Goal: Task Accomplishment & Management: Manage account settings

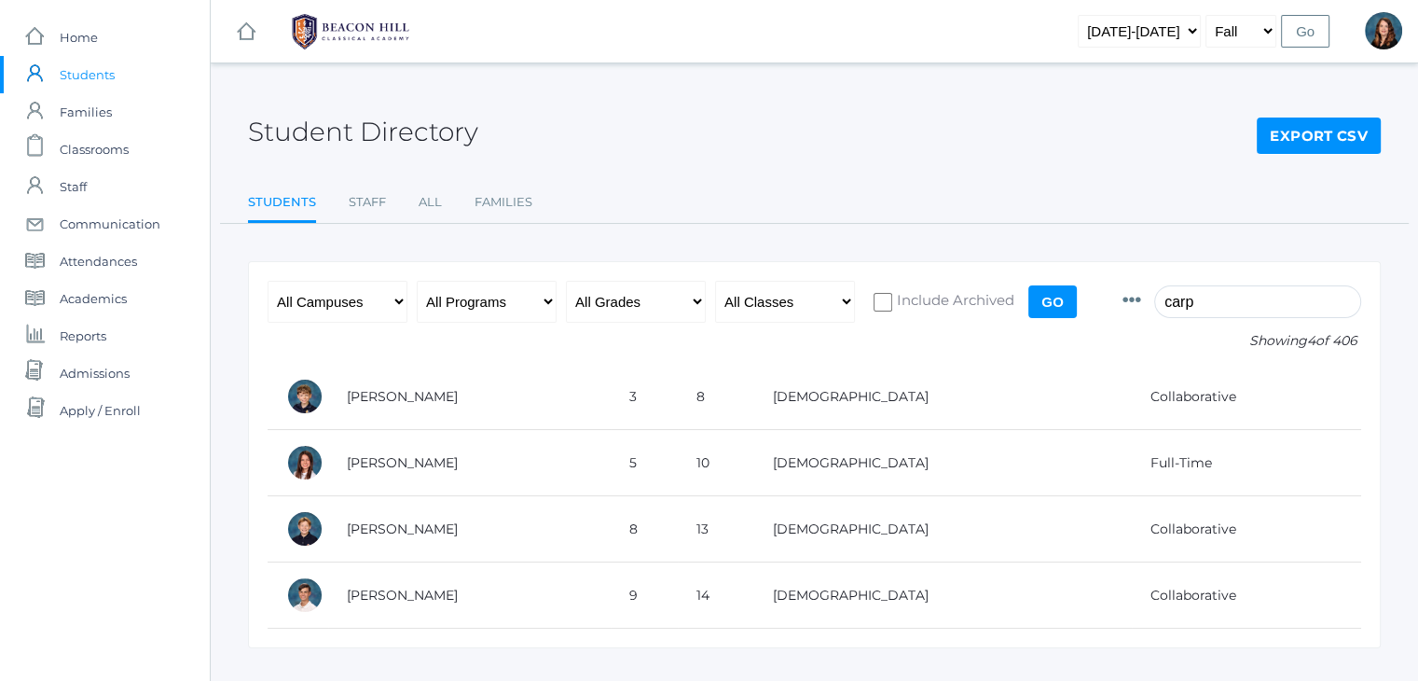
click at [1214, 298] on input "carp" at bounding box center [1258, 301] width 207 height 33
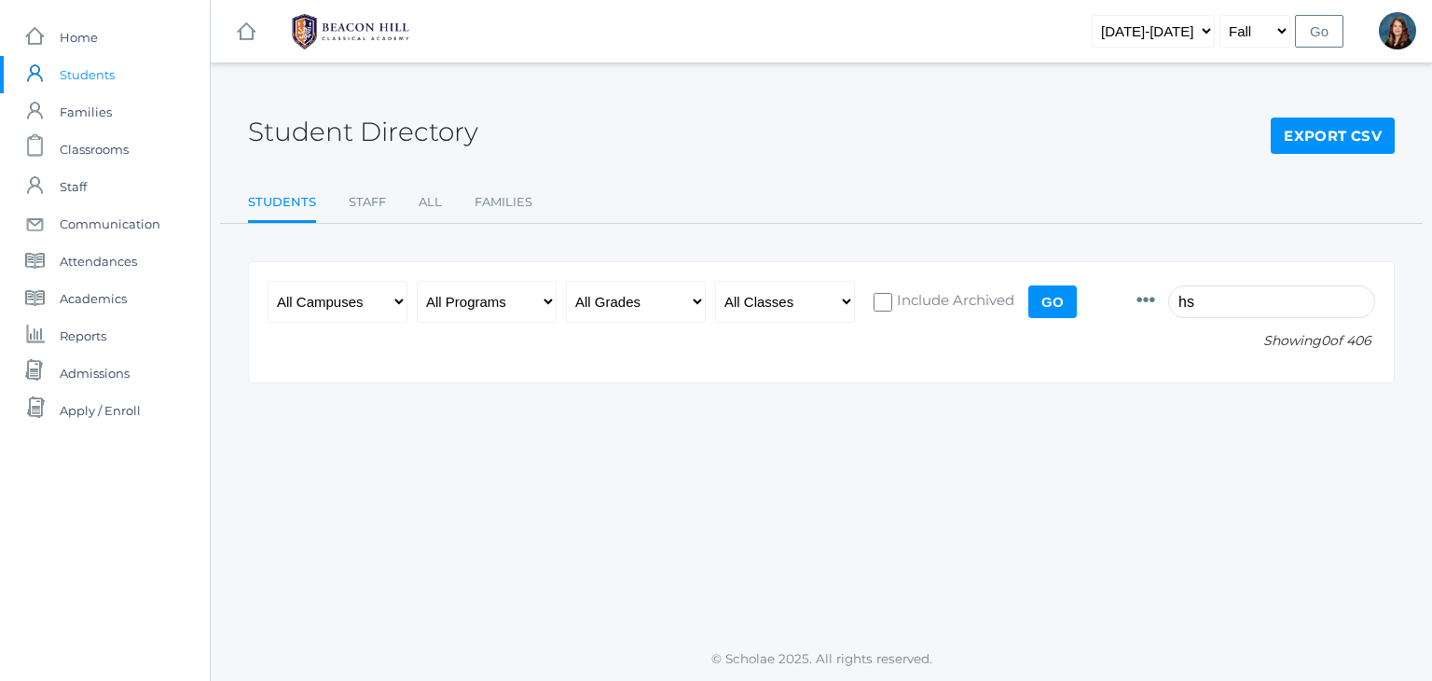
type input "h"
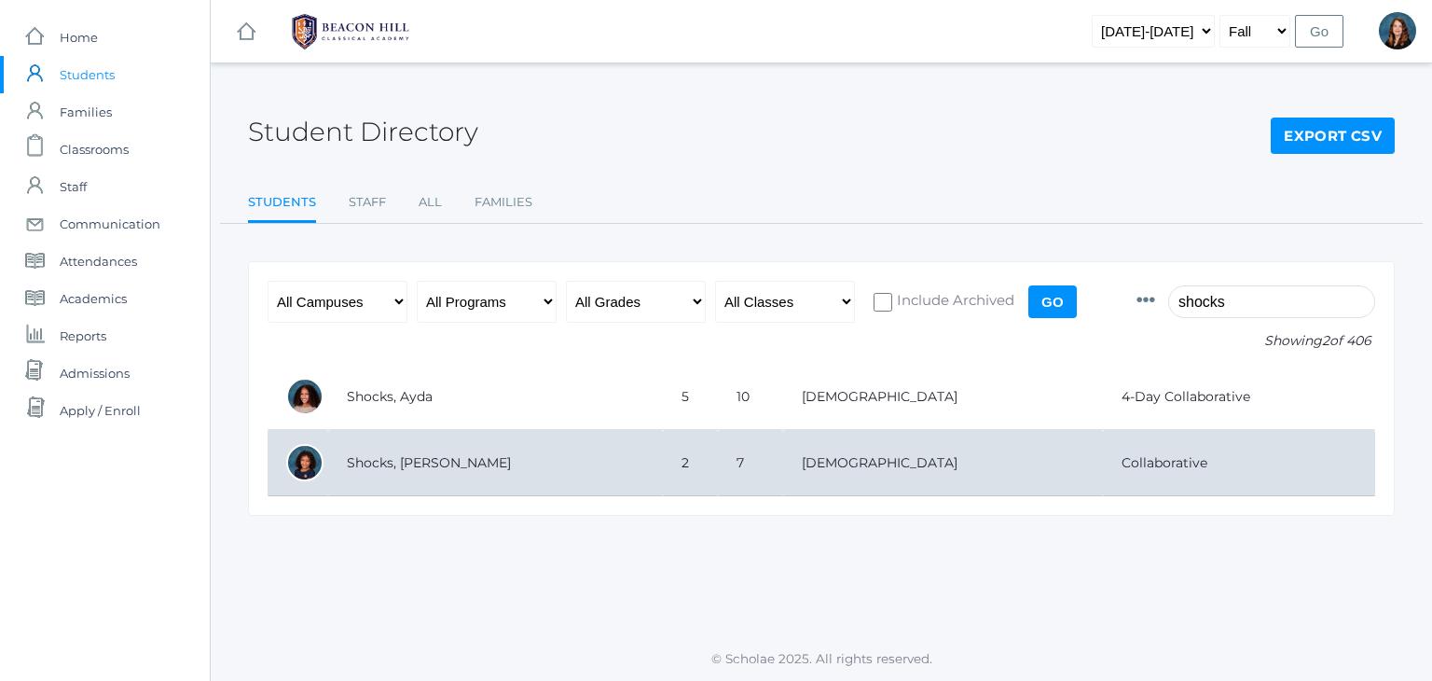
type input "shocks"
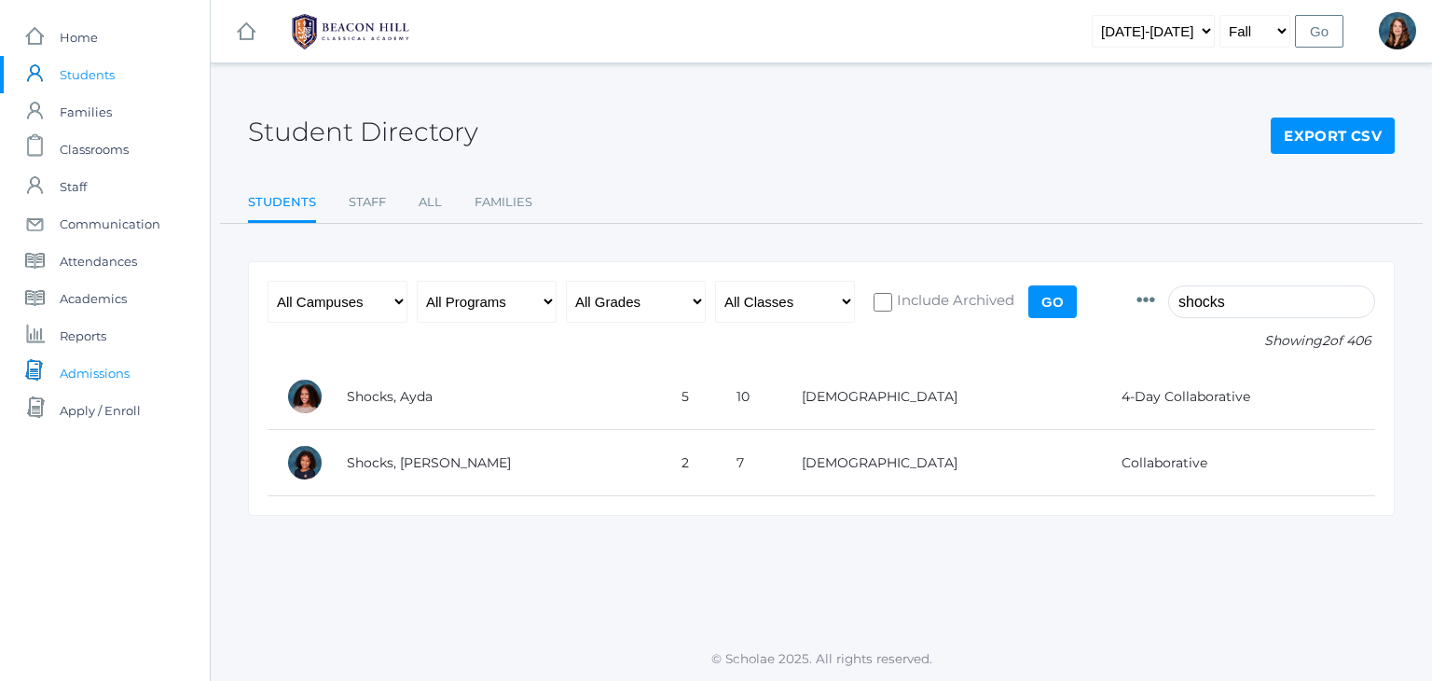
click at [133, 362] on link "icons/documents/document-stack Created with Sketch. Admissions" at bounding box center [105, 372] width 210 height 37
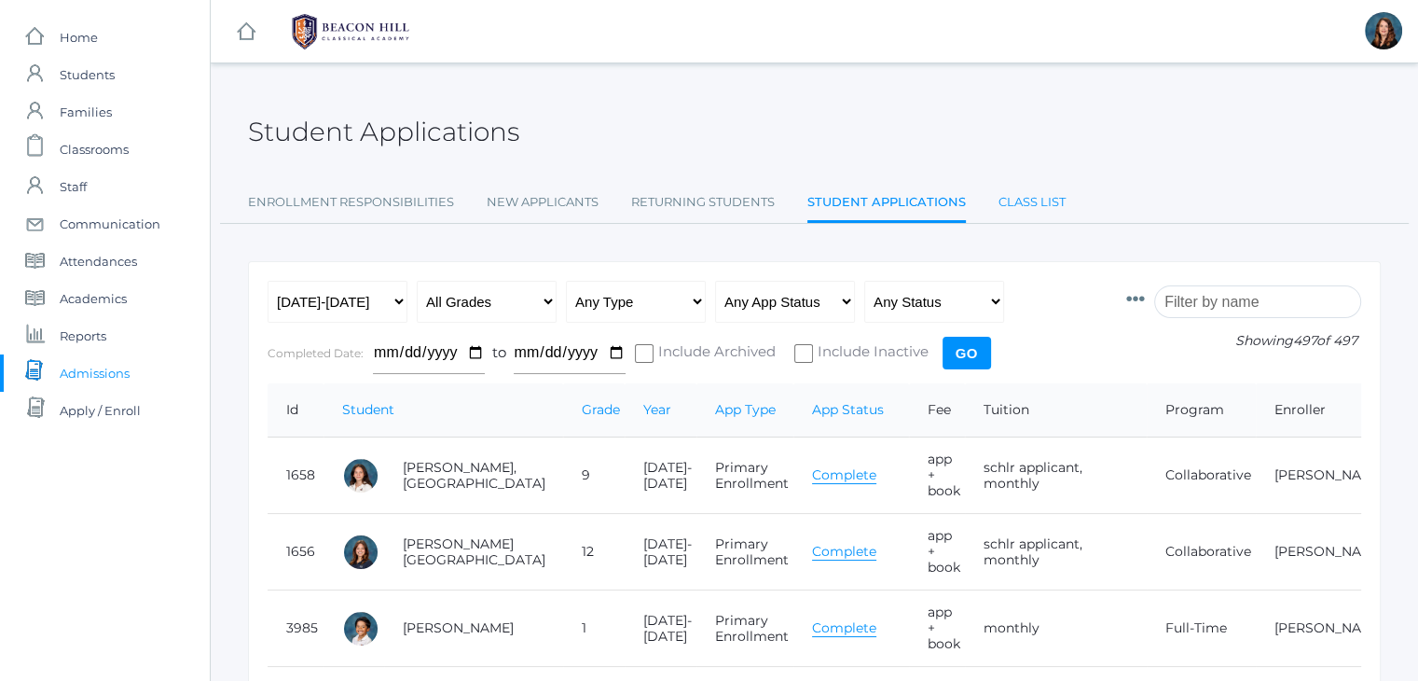
click at [1016, 201] on link "Class List" at bounding box center [1032, 202] width 67 height 37
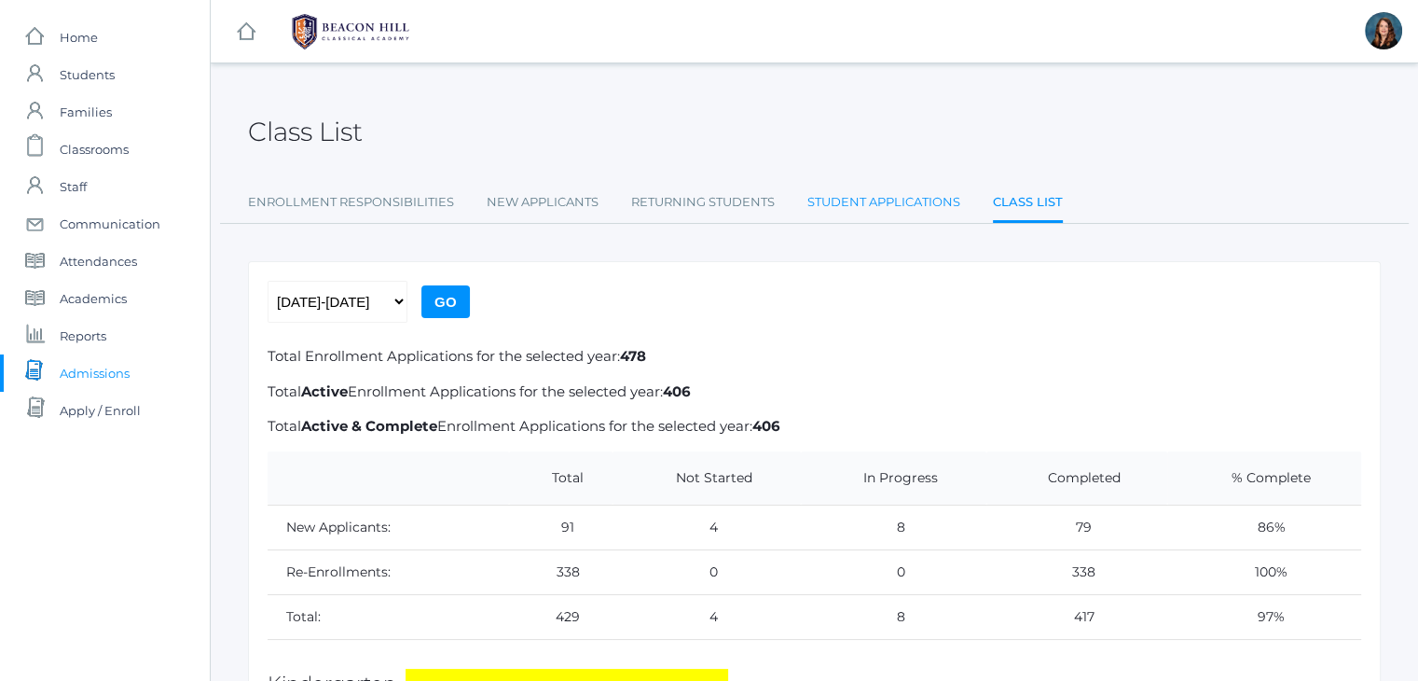
click at [845, 203] on link "Student Applications" at bounding box center [884, 202] width 153 height 37
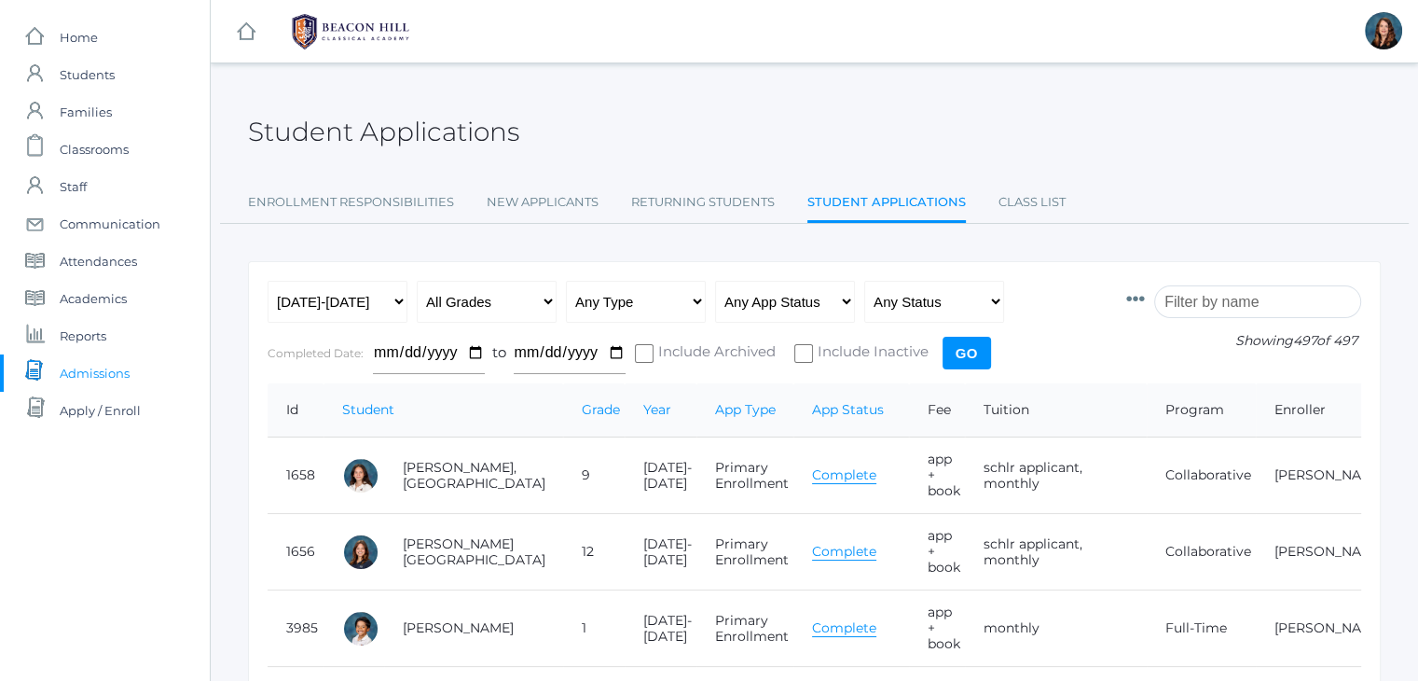
click at [1216, 292] on input "search" at bounding box center [1258, 301] width 207 height 33
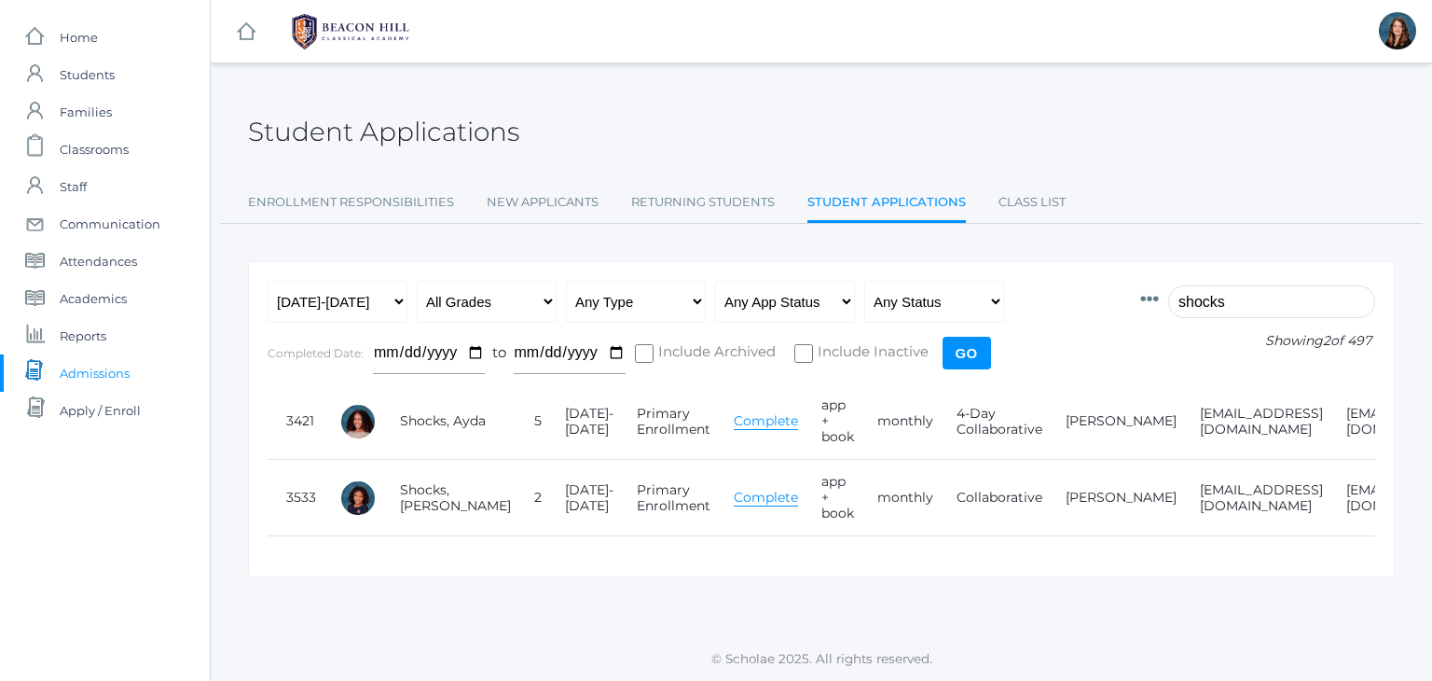
click at [1212, 300] on input "shocks" at bounding box center [1272, 301] width 207 height 33
click at [1212, 300] on input "s" at bounding box center [1272, 301] width 207 height 33
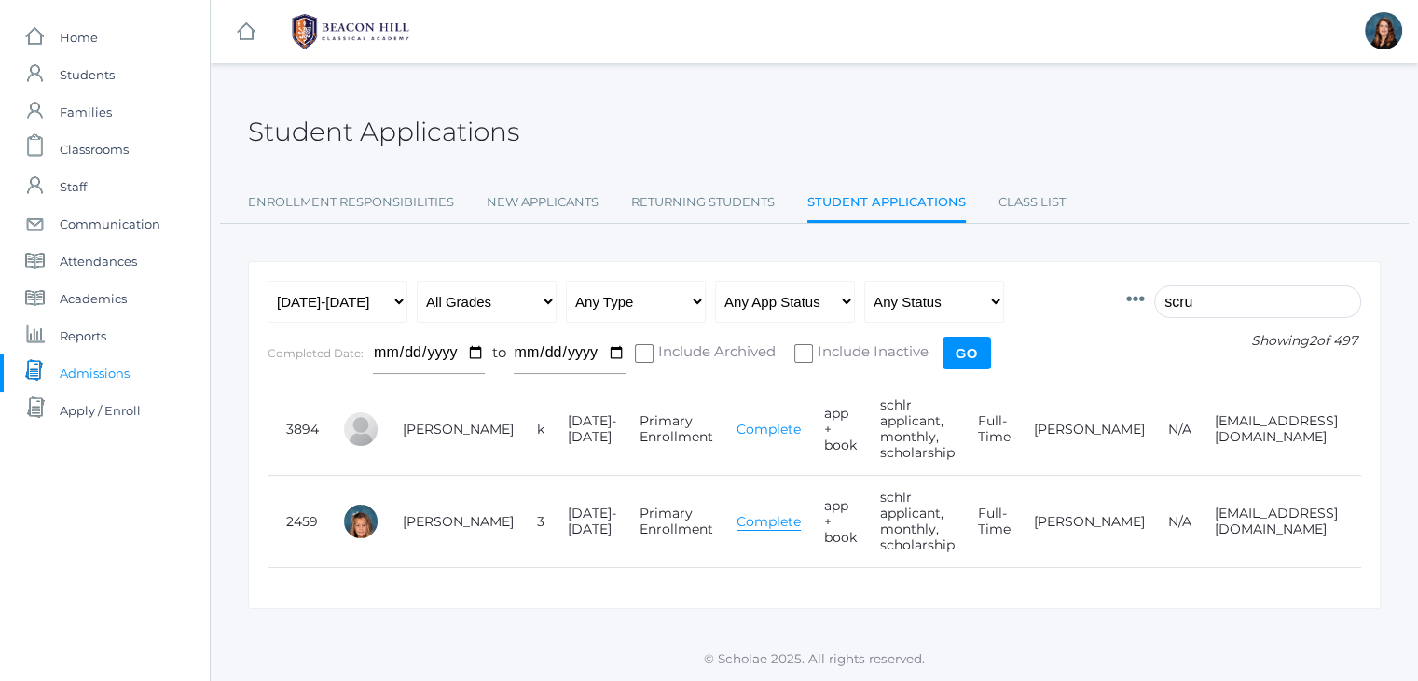
type input "scru"
click at [136, 253] on span "Attendances" at bounding box center [98, 260] width 77 height 37
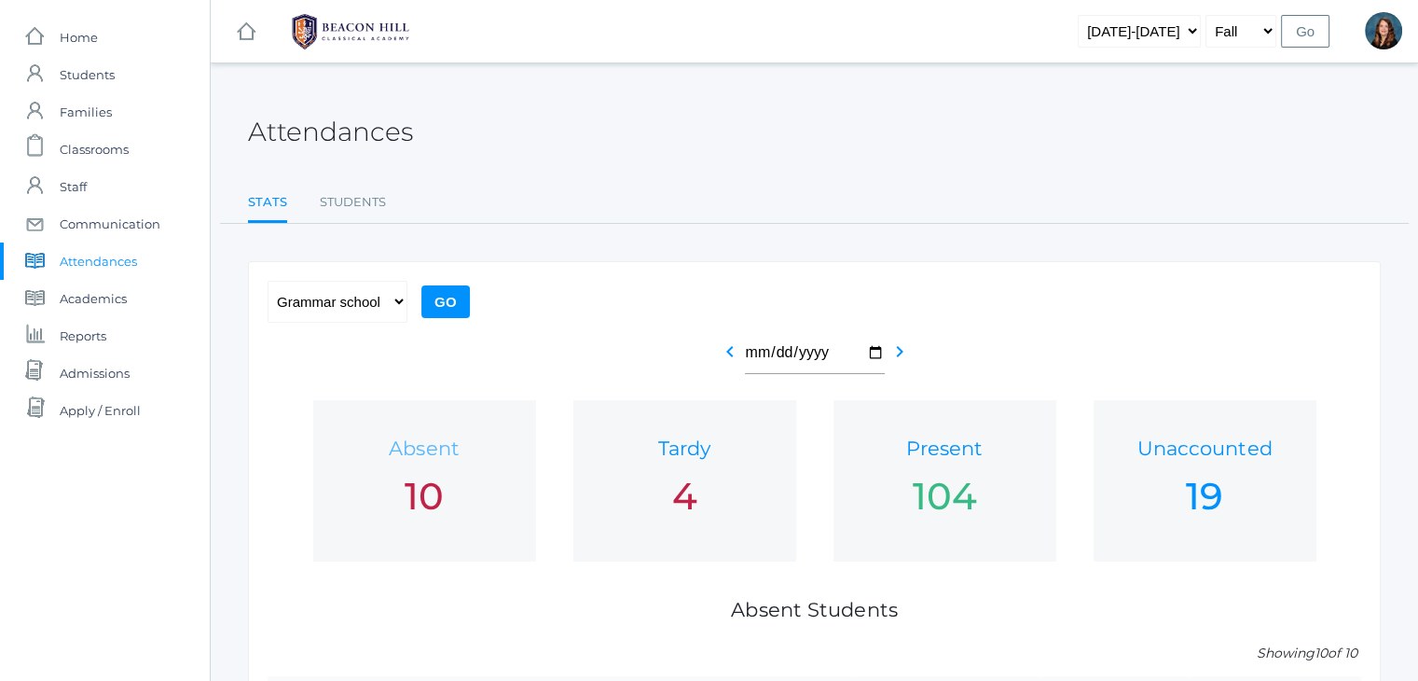
click at [425, 449] on h1 "Absent" at bounding box center [425, 447] width 186 height 21
click at [357, 194] on link "Students" at bounding box center [353, 202] width 66 height 37
select select "grammar"
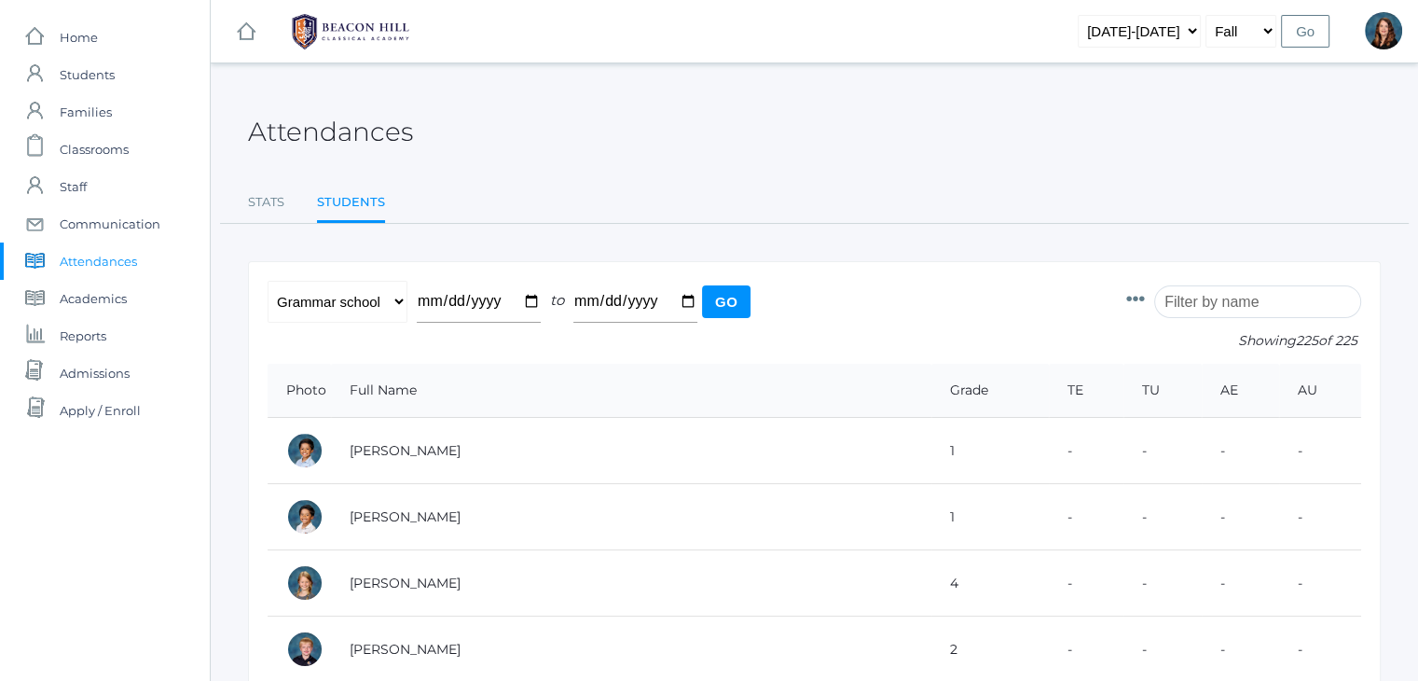
click at [1207, 288] on input "search" at bounding box center [1258, 301] width 207 height 33
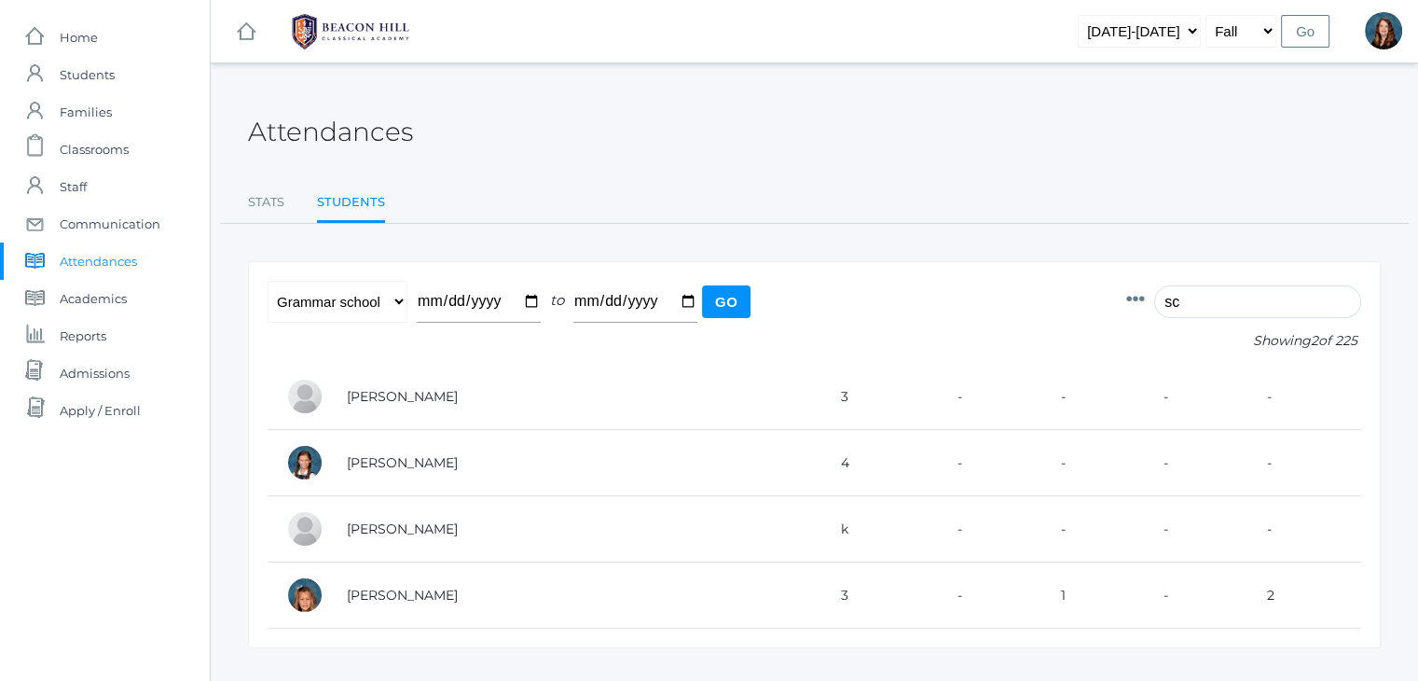
type input "s"
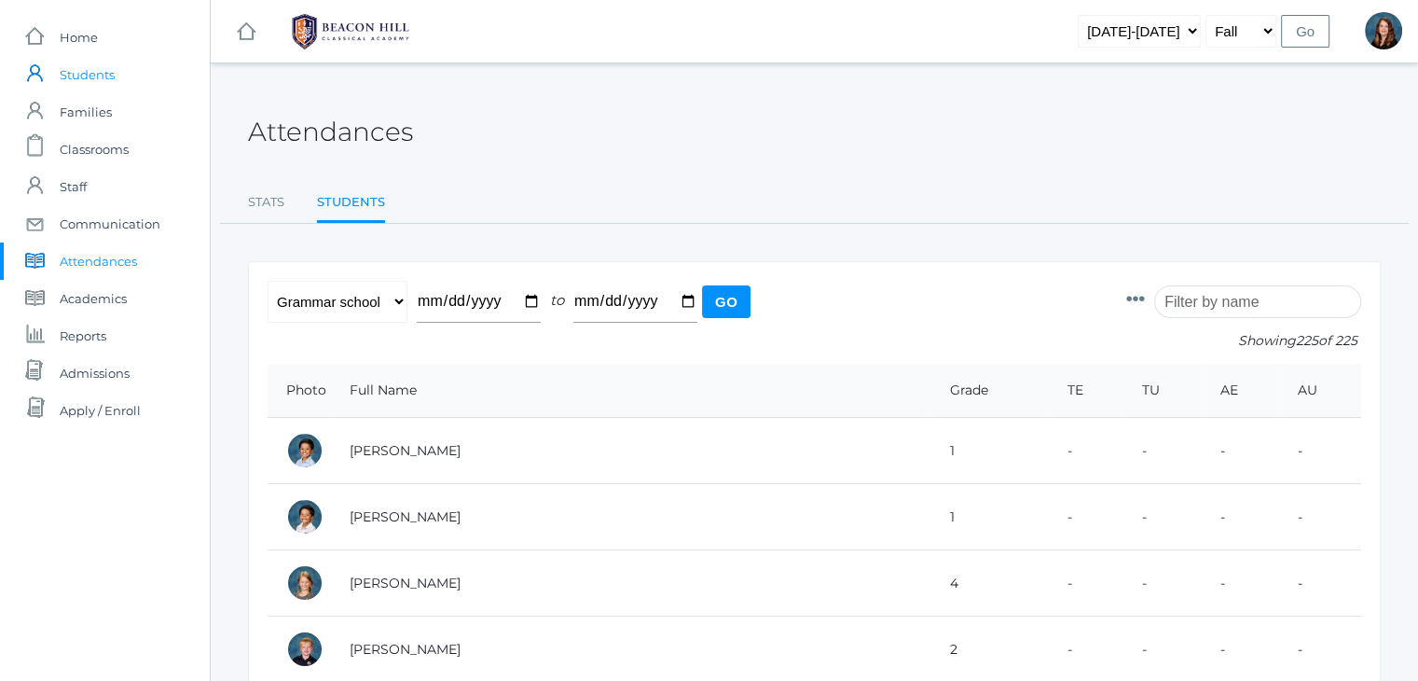
click at [96, 79] on span "Students" at bounding box center [87, 74] width 55 height 37
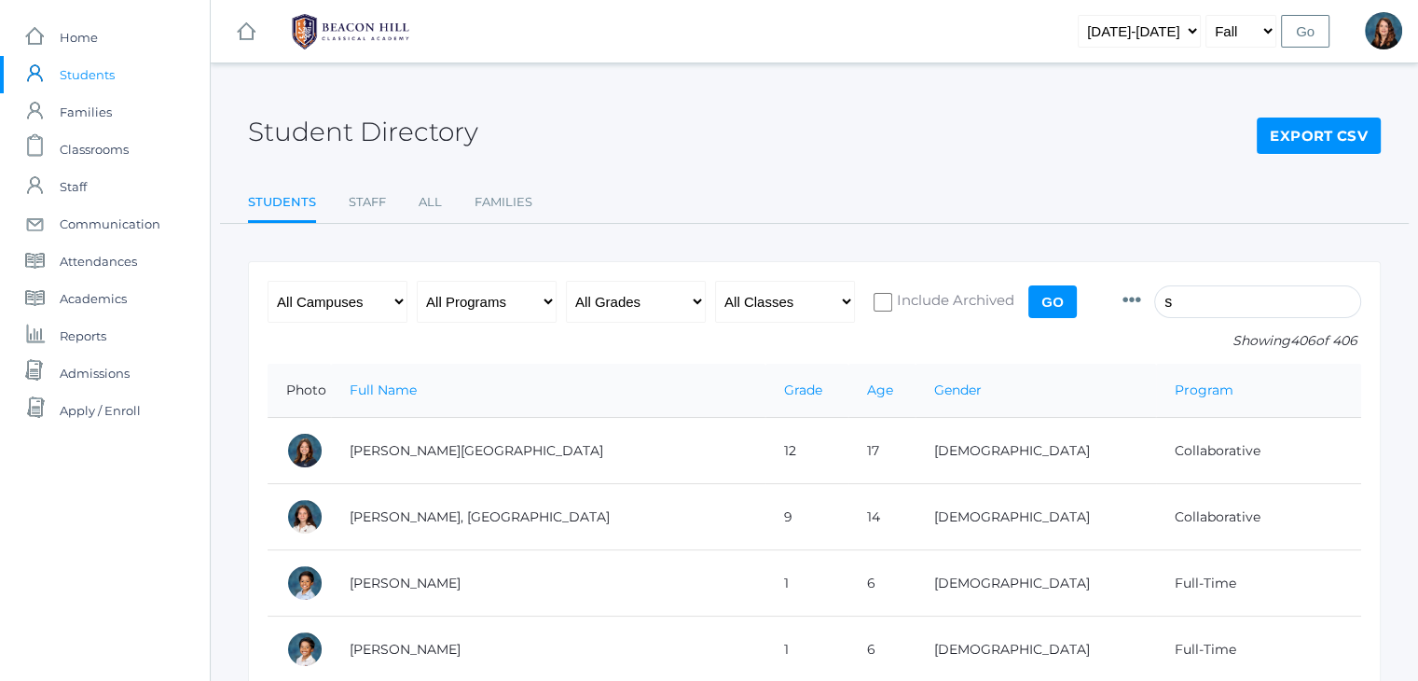
click at [1209, 307] on input "s" at bounding box center [1258, 301] width 207 height 33
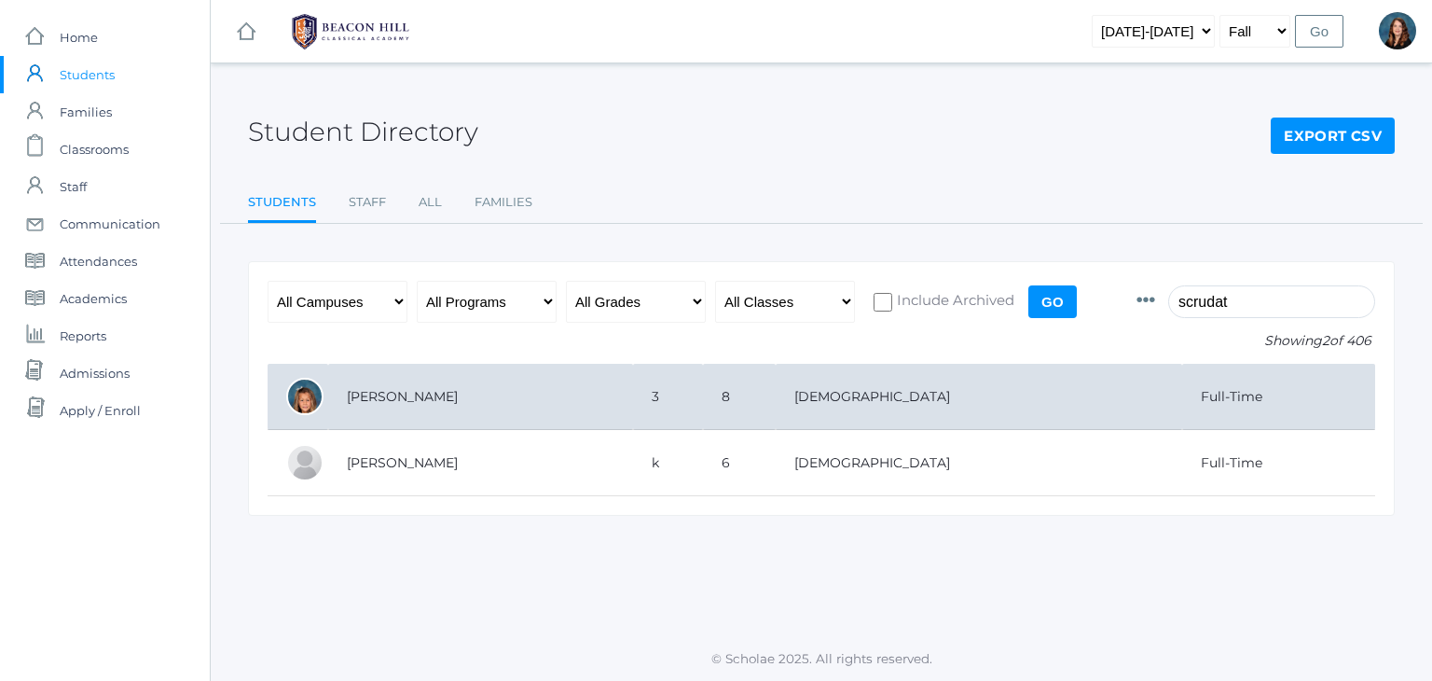
type input "scrudat"
click at [429, 406] on td "[PERSON_NAME]" at bounding box center [480, 397] width 305 height 66
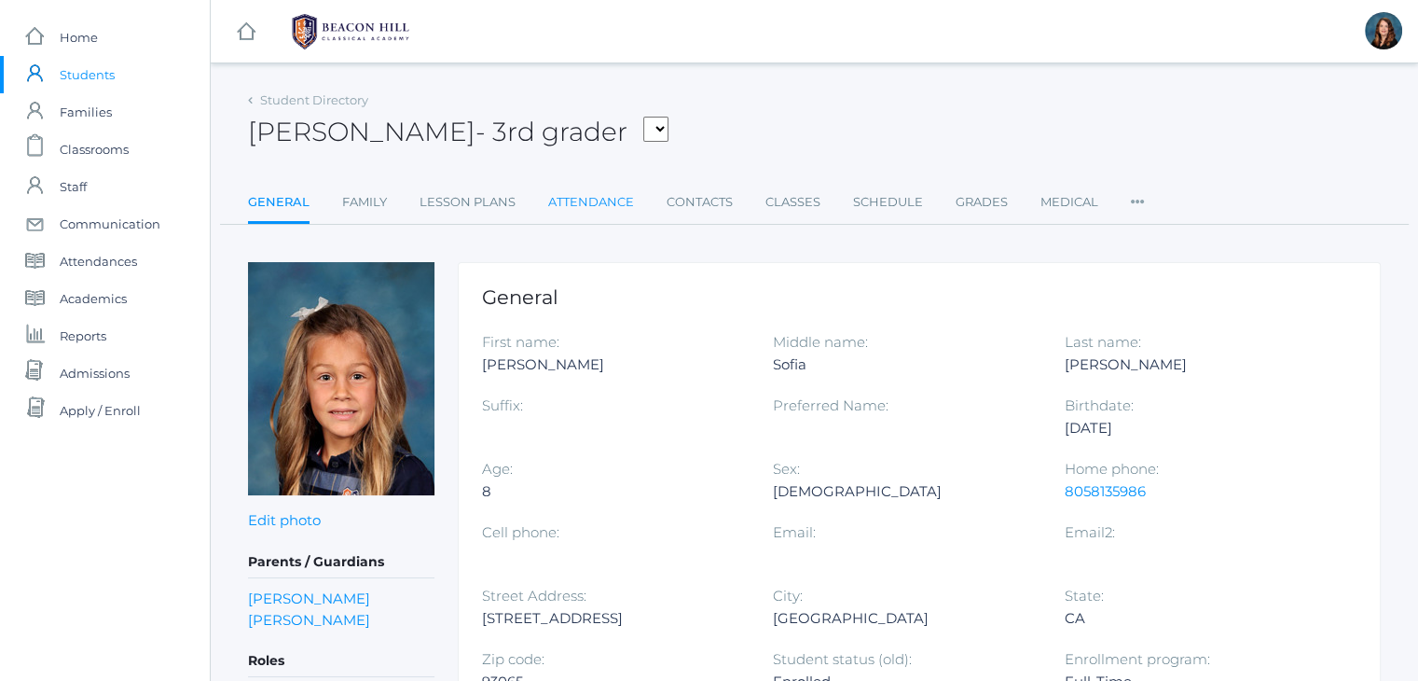
click at [581, 209] on link "Attendance" at bounding box center [591, 202] width 86 height 37
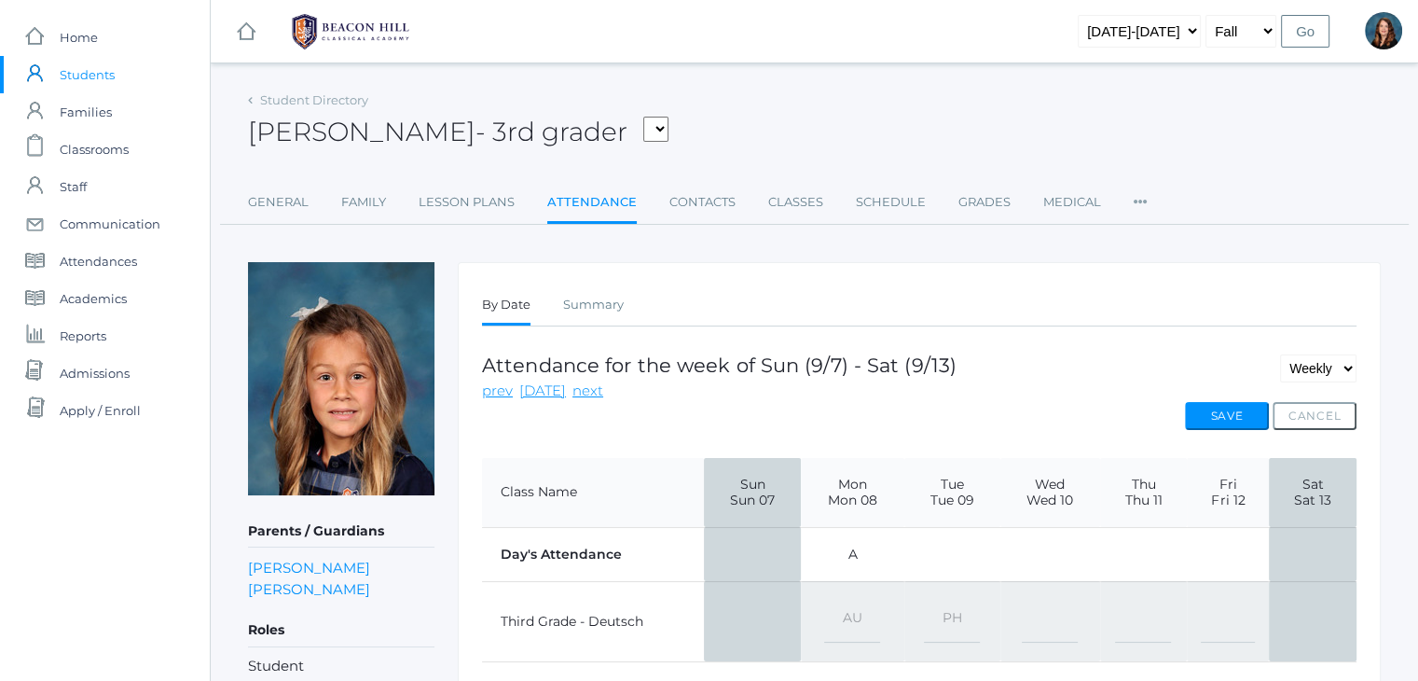
scroll to position [242, 0]
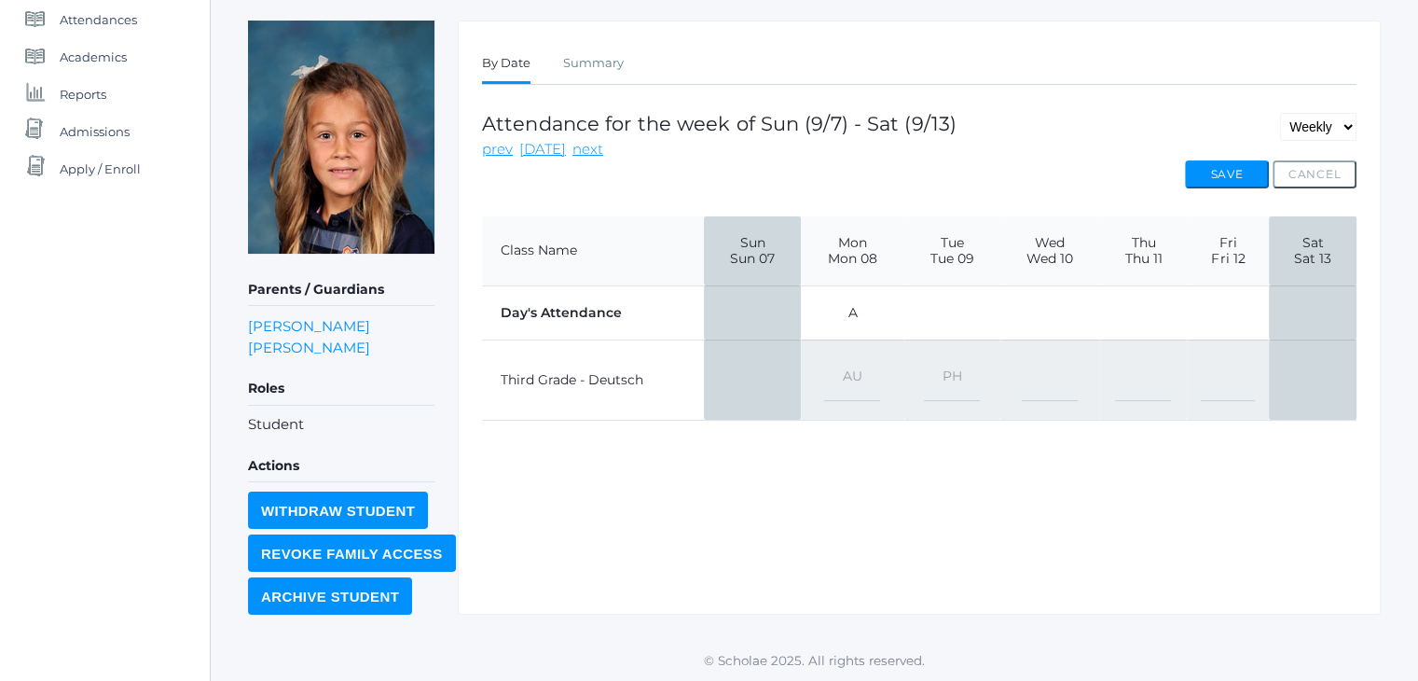
click at [962, 370] on select "-- Present Present-At-Home Tardy Excused Tardy Unexcused Absent Excused Absent …" at bounding box center [952, 380] width 56 height 42
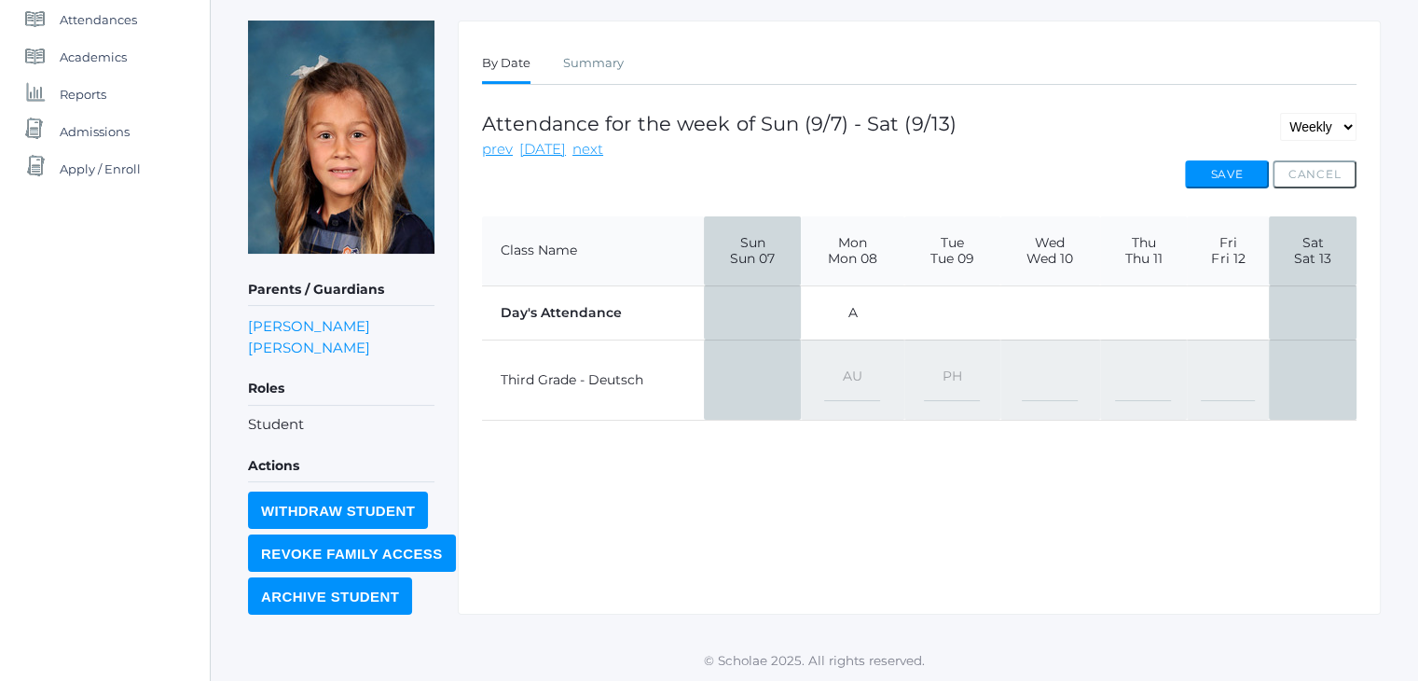
click at [856, 380] on select "-- Present Present-At-Home Tardy Excused Tardy Unexcused Absent Excused Absent …" at bounding box center [852, 380] width 56 height 42
click at [498, 143] on link "prev" at bounding box center [497, 149] width 31 height 21
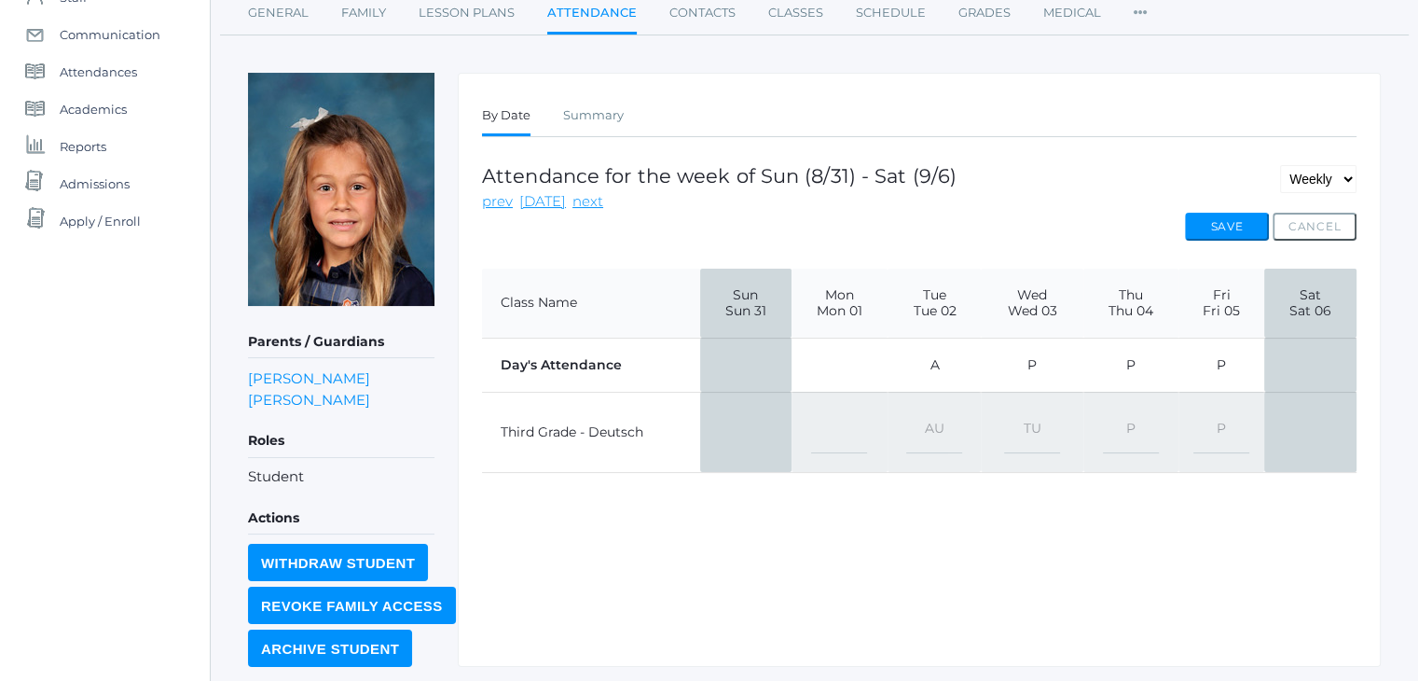
scroll to position [190, 0]
click at [1027, 430] on select "-- Present Present-At-Home Tardy Excused Tardy Unexcused Absent Excused Absent …" at bounding box center [1032, 431] width 56 height 42
click at [945, 422] on select "-- Present Present-At-Home Tardy Excused Tardy Unexcused Absent Excused Absent …" at bounding box center [934, 431] width 56 height 42
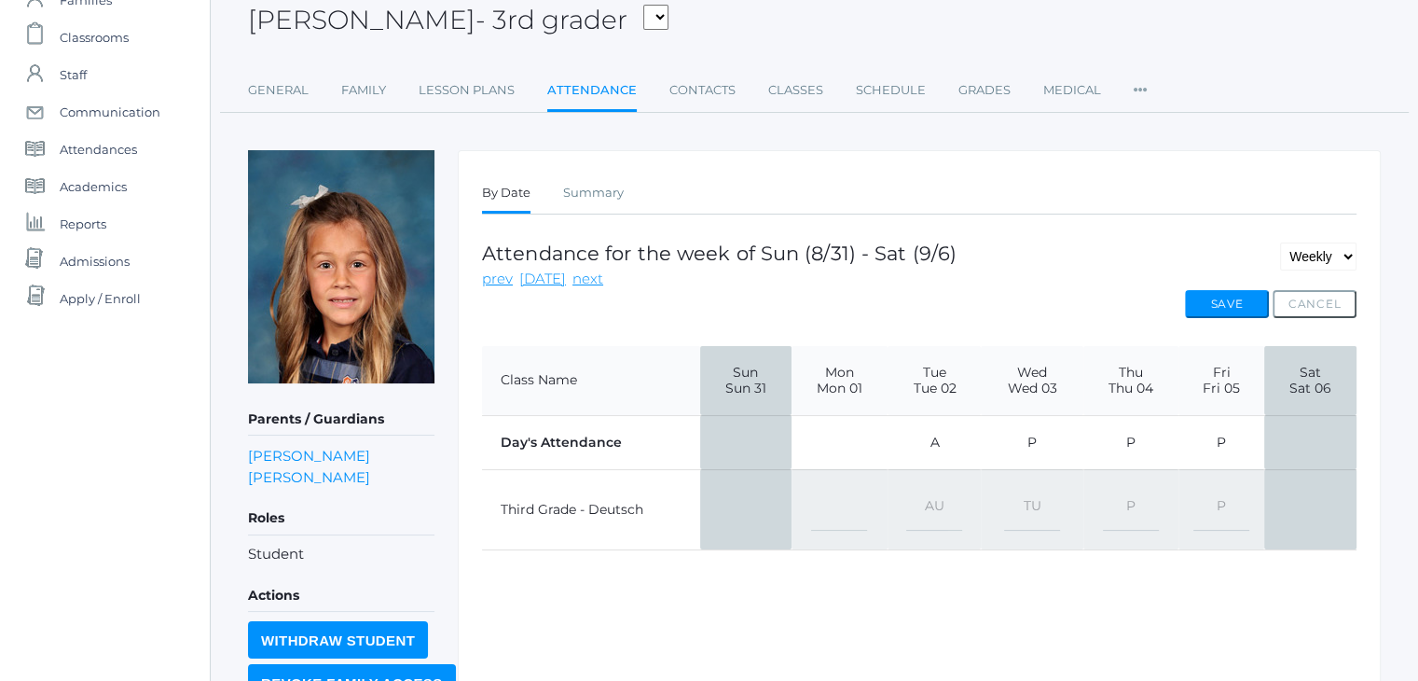
scroll to position [108, 0]
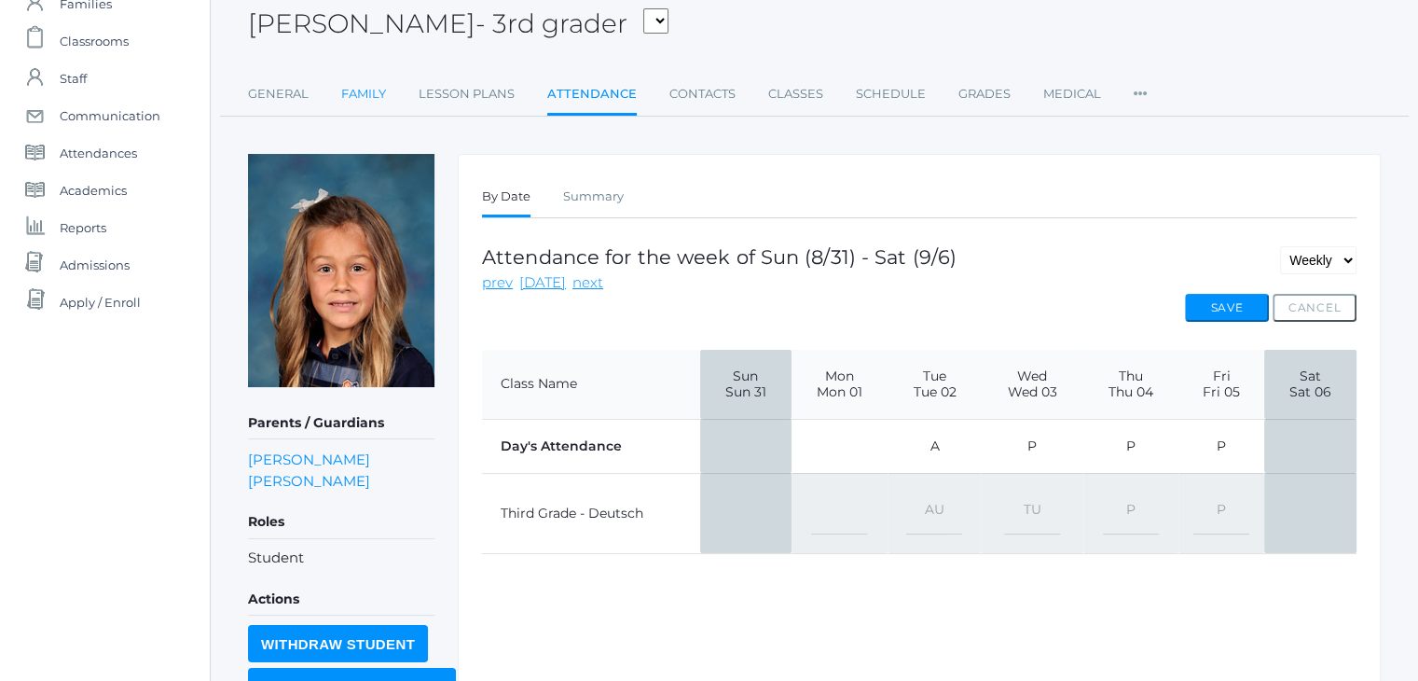
click at [384, 98] on link "Family" at bounding box center [363, 94] width 45 height 37
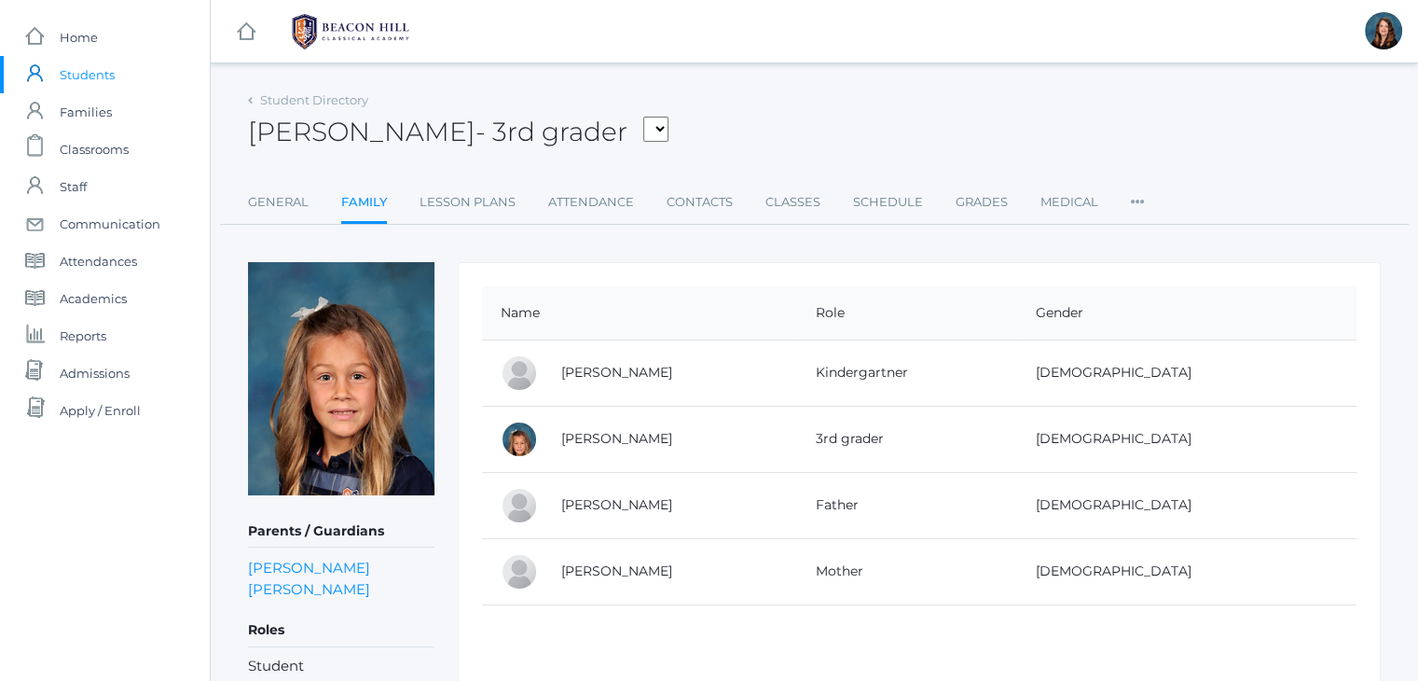
click at [620, 379] on td "Vincent Scrudato" at bounding box center [670, 372] width 255 height 66
click at [616, 375] on link "Vincent Scrudato" at bounding box center [616, 372] width 111 height 17
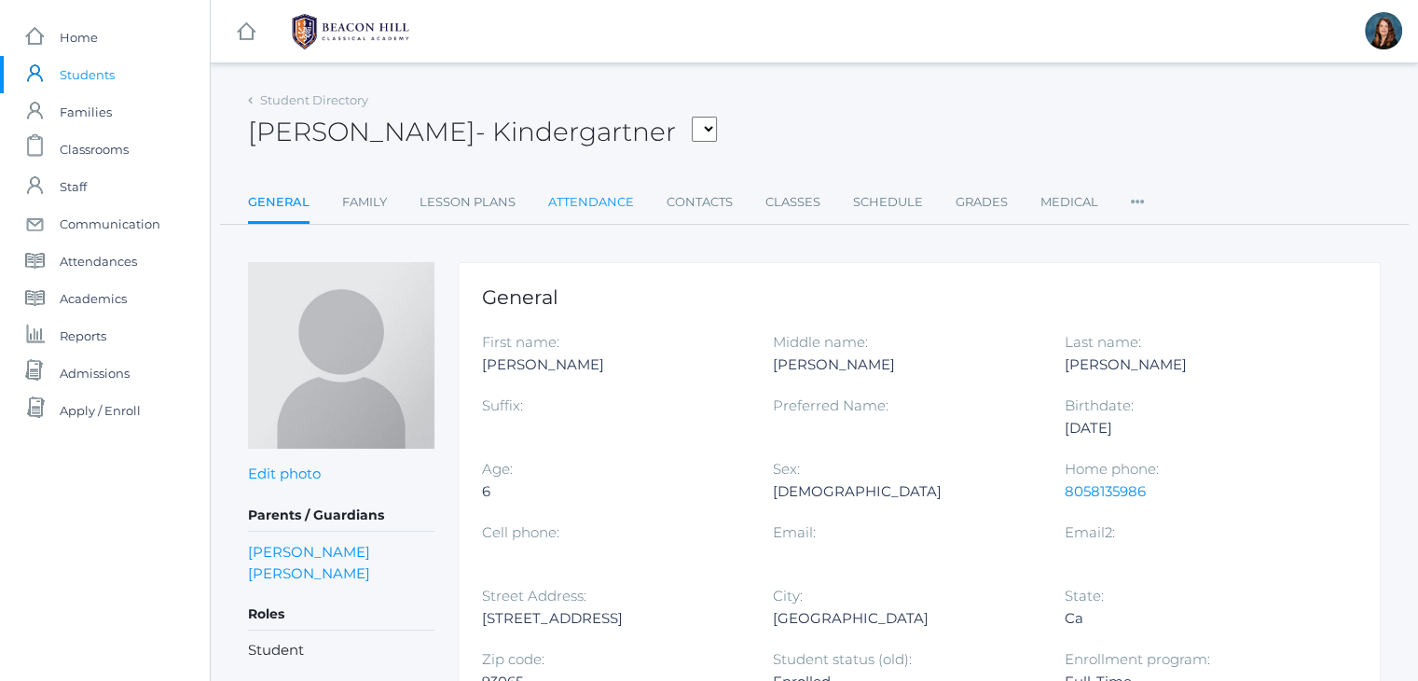
click at [576, 194] on link "Attendance" at bounding box center [591, 202] width 86 height 37
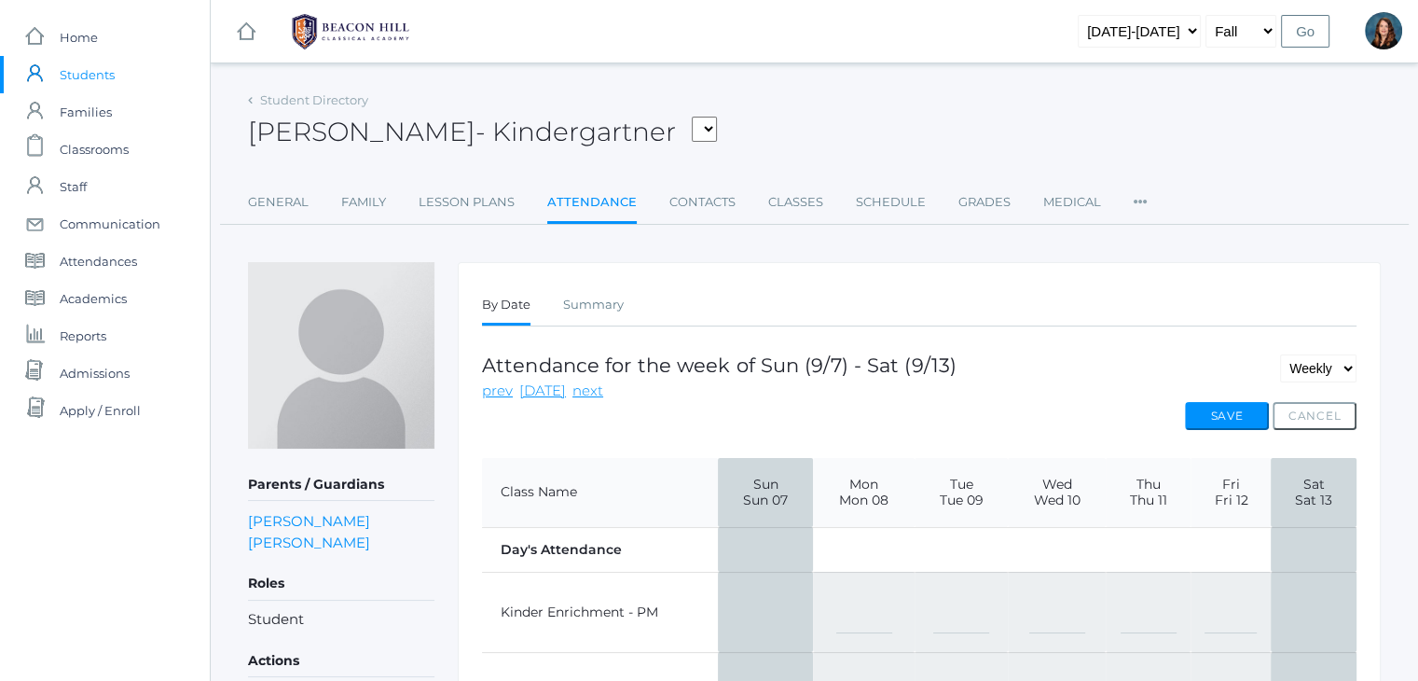
scroll to position [195, 0]
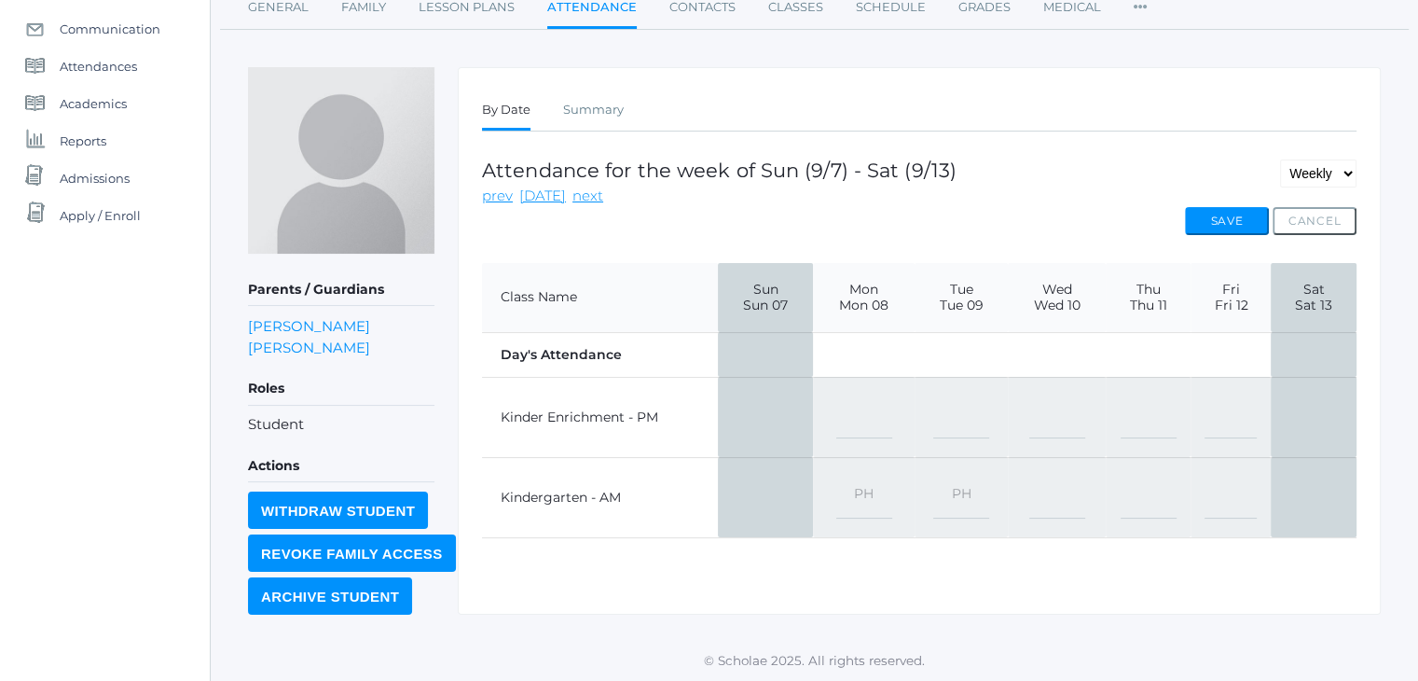
click at [865, 491] on select "-- Present Present-At-Home Tardy Excused Tardy Unexcused Absent Excused Absent …" at bounding box center [865, 498] width 56 height 42
click at [97, 169] on span "Admissions" at bounding box center [95, 177] width 70 height 37
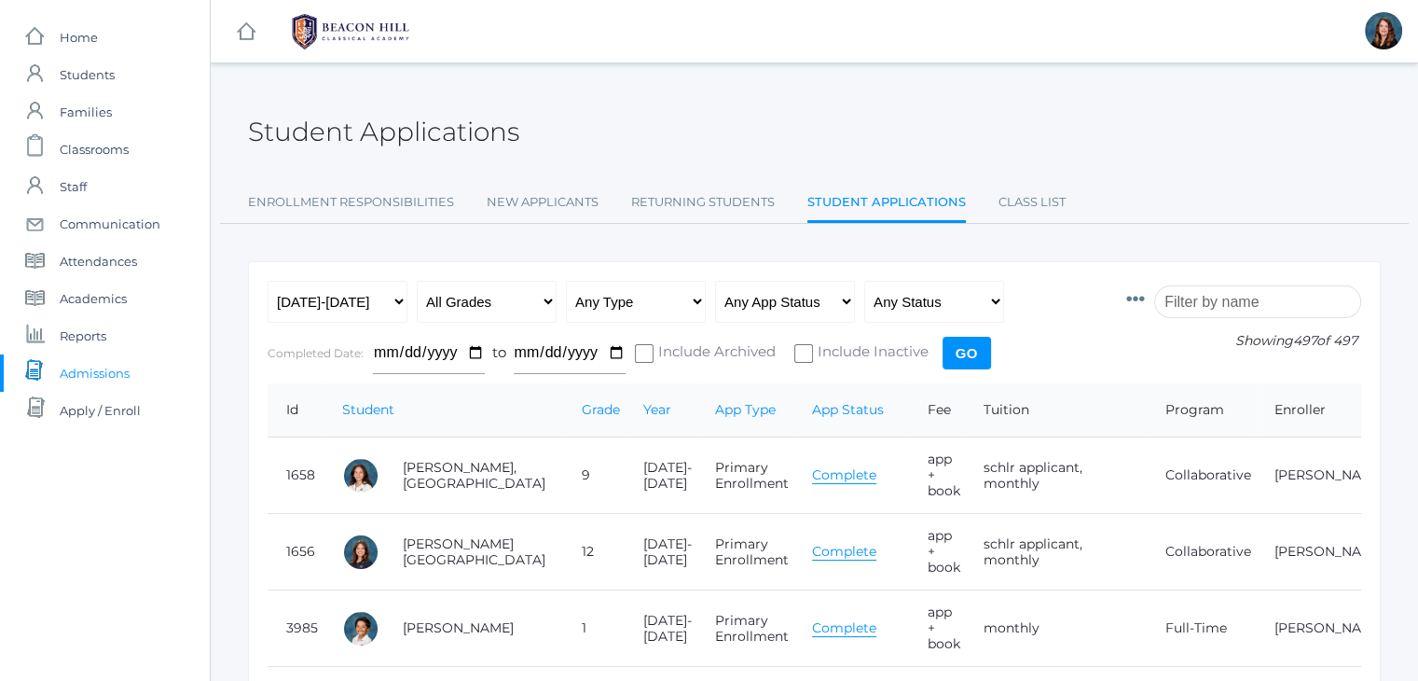
click at [1199, 298] on input "search" at bounding box center [1258, 301] width 207 height 33
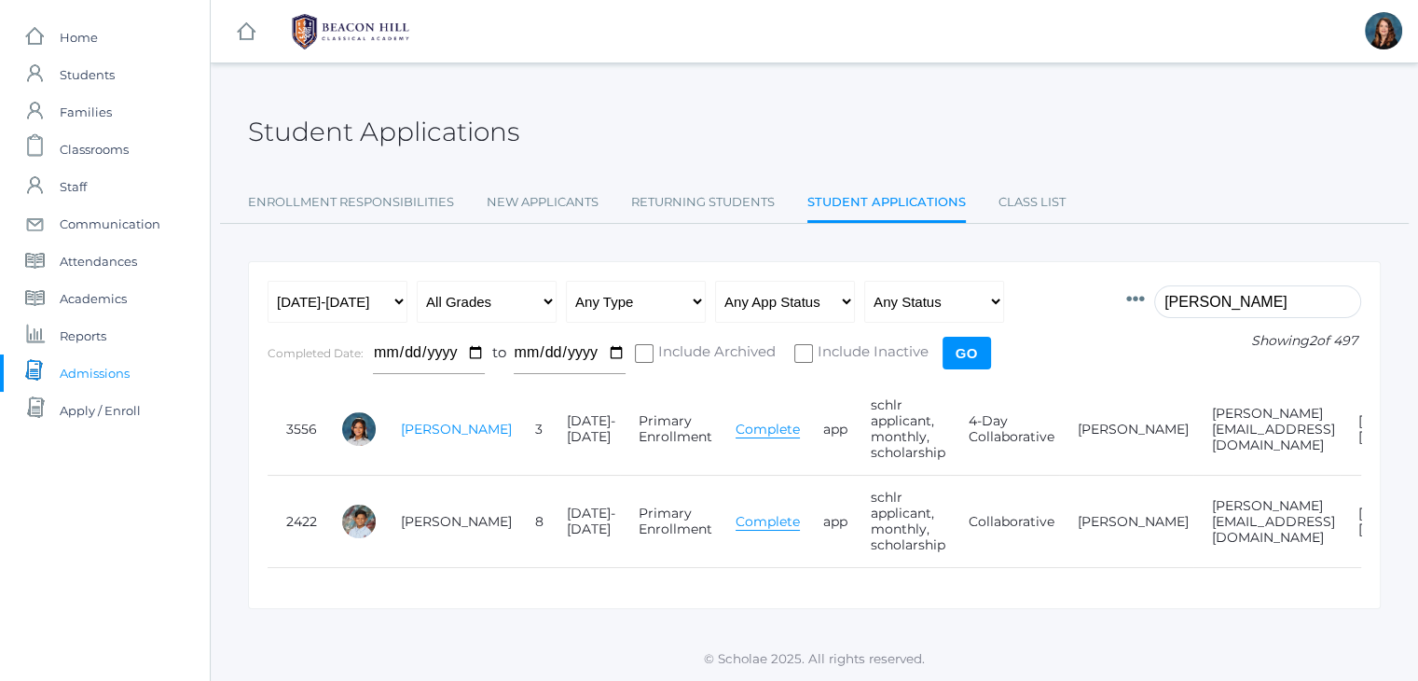
type input "rillo"
click at [432, 436] on link "[PERSON_NAME]" at bounding box center [456, 429] width 111 height 17
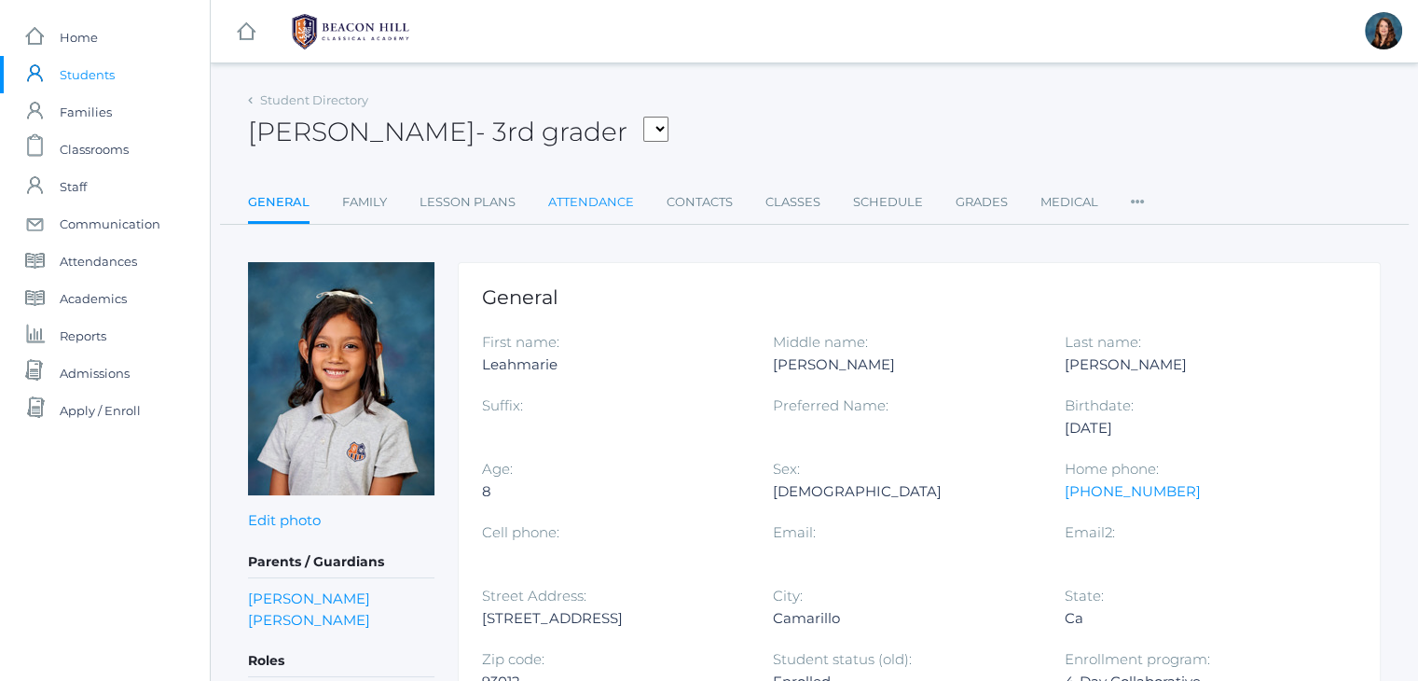
click at [590, 206] on link "Attendance" at bounding box center [591, 202] width 86 height 37
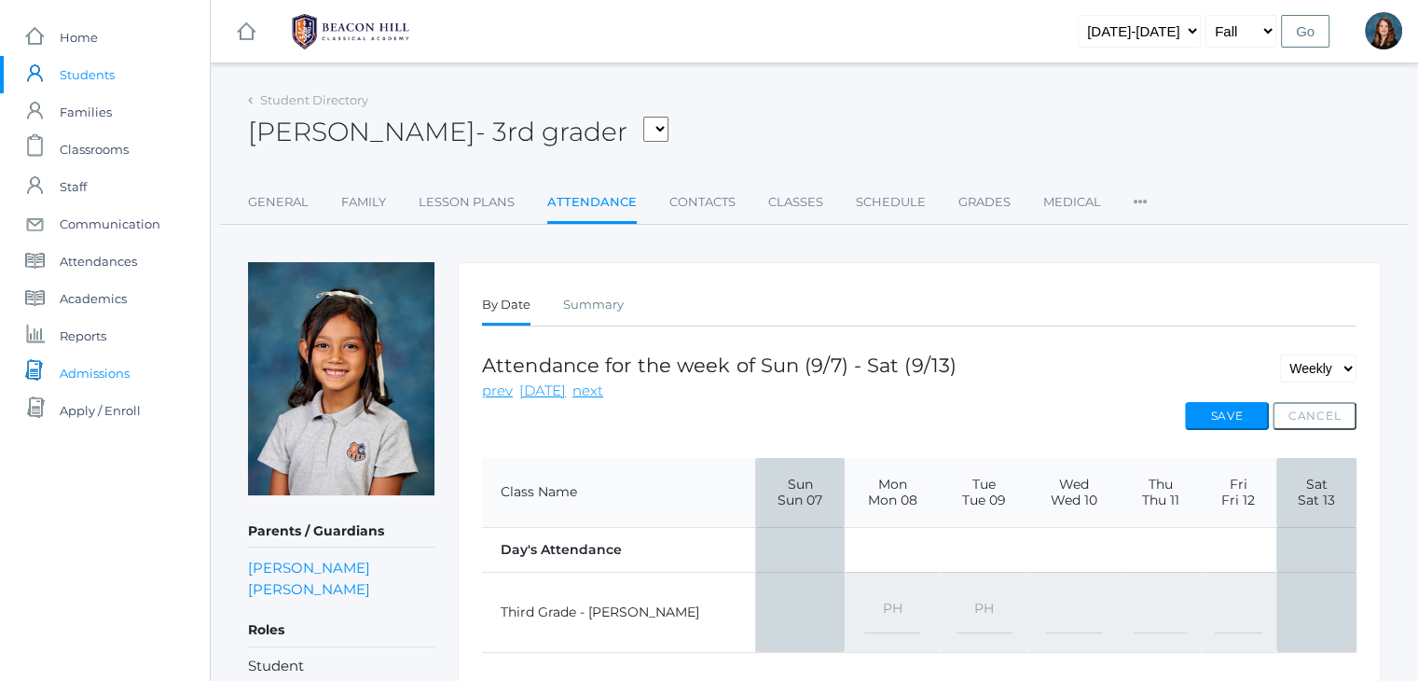
click at [116, 363] on span "Admissions" at bounding box center [95, 372] width 70 height 37
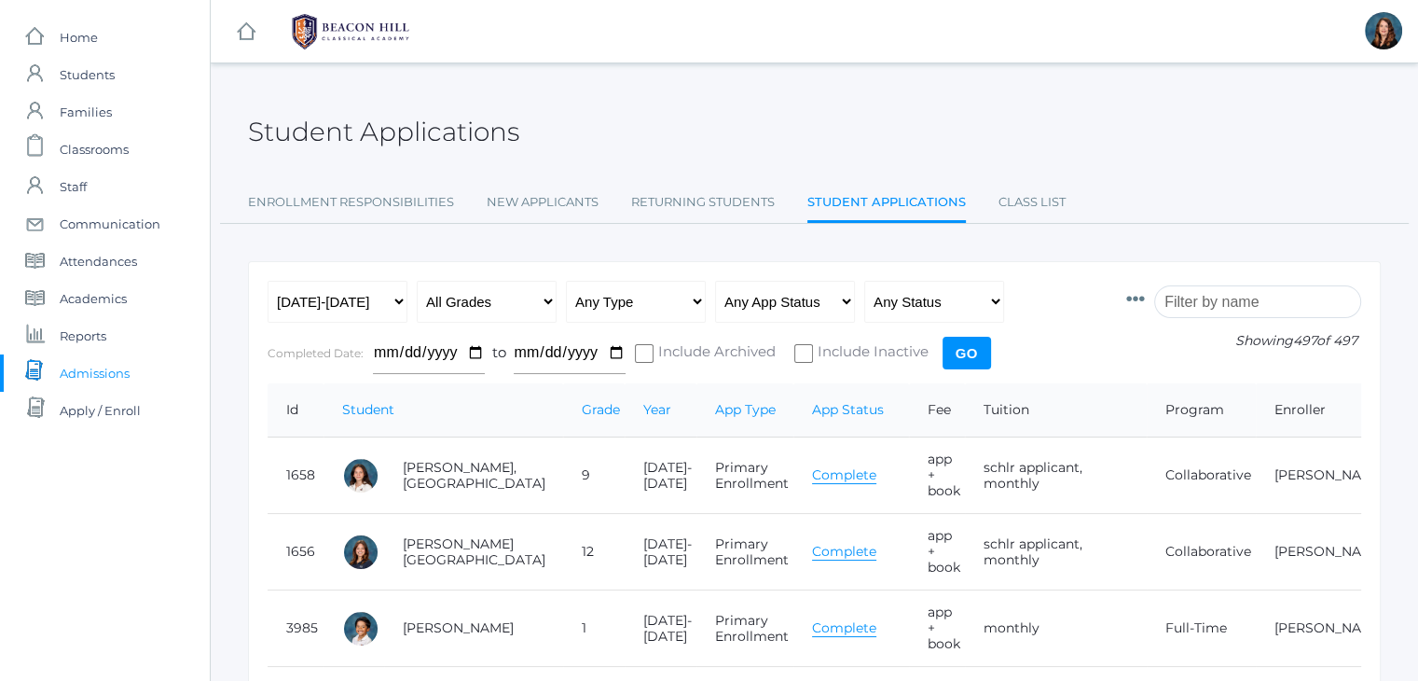
click at [1195, 294] on input "search" at bounding box center [1258, 301] width 207 height 33
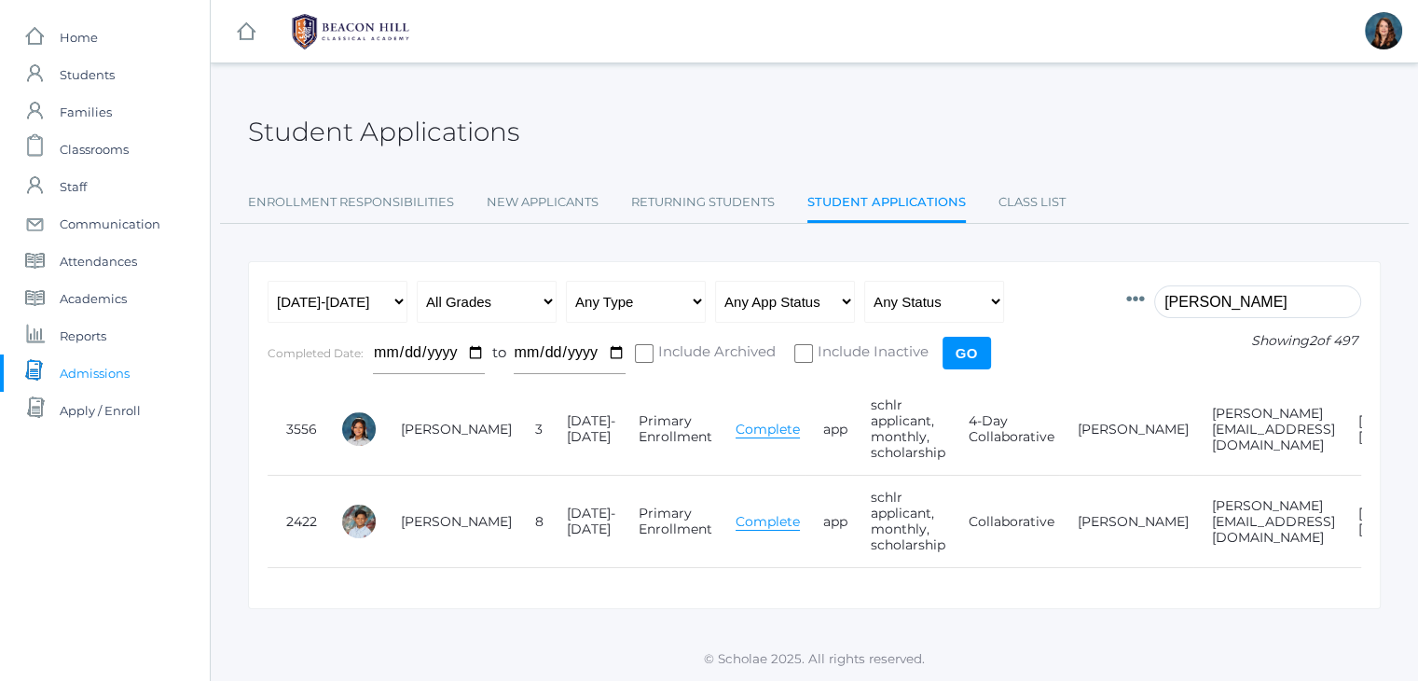
type input "rillo"
click at [432, 435] on link "[PERSON_NAME]" at bounding box center [456, 429] width 111 height 17
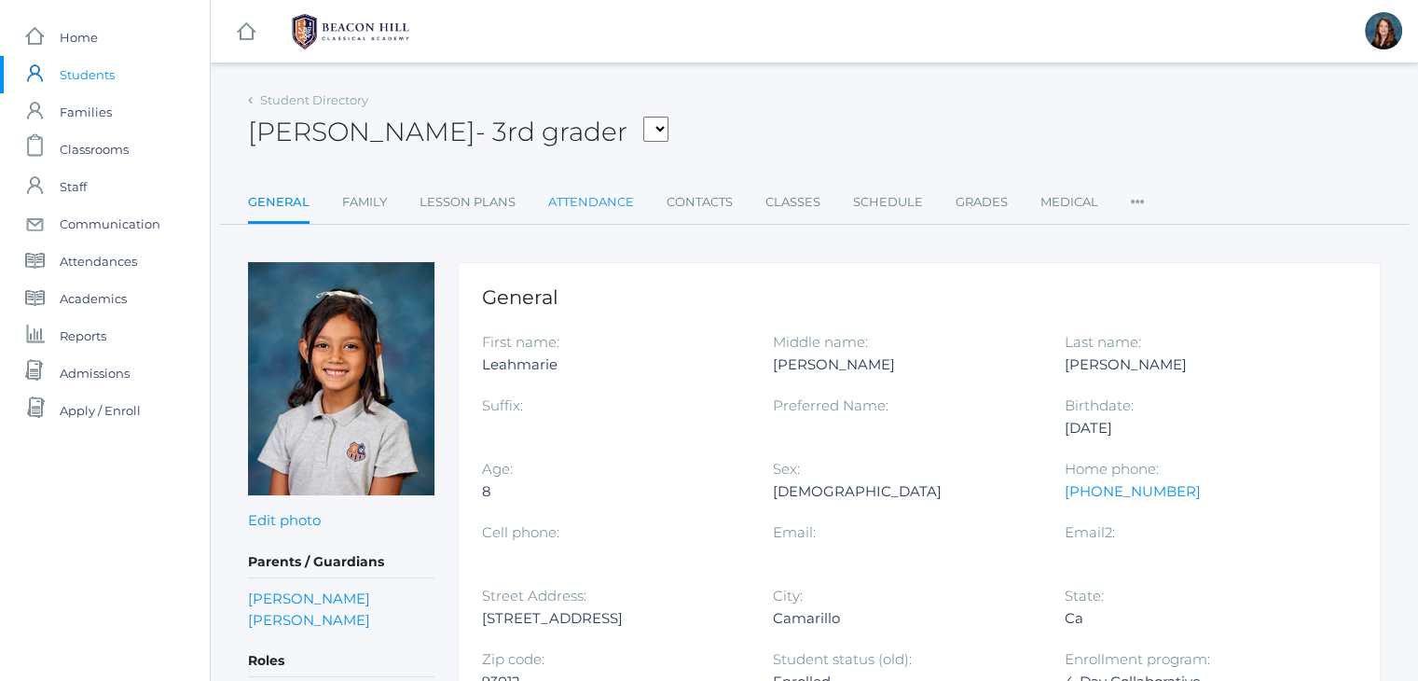
click at [612, 199] on link "Attendance" at bounding box center [591, 202] width 86 height 37
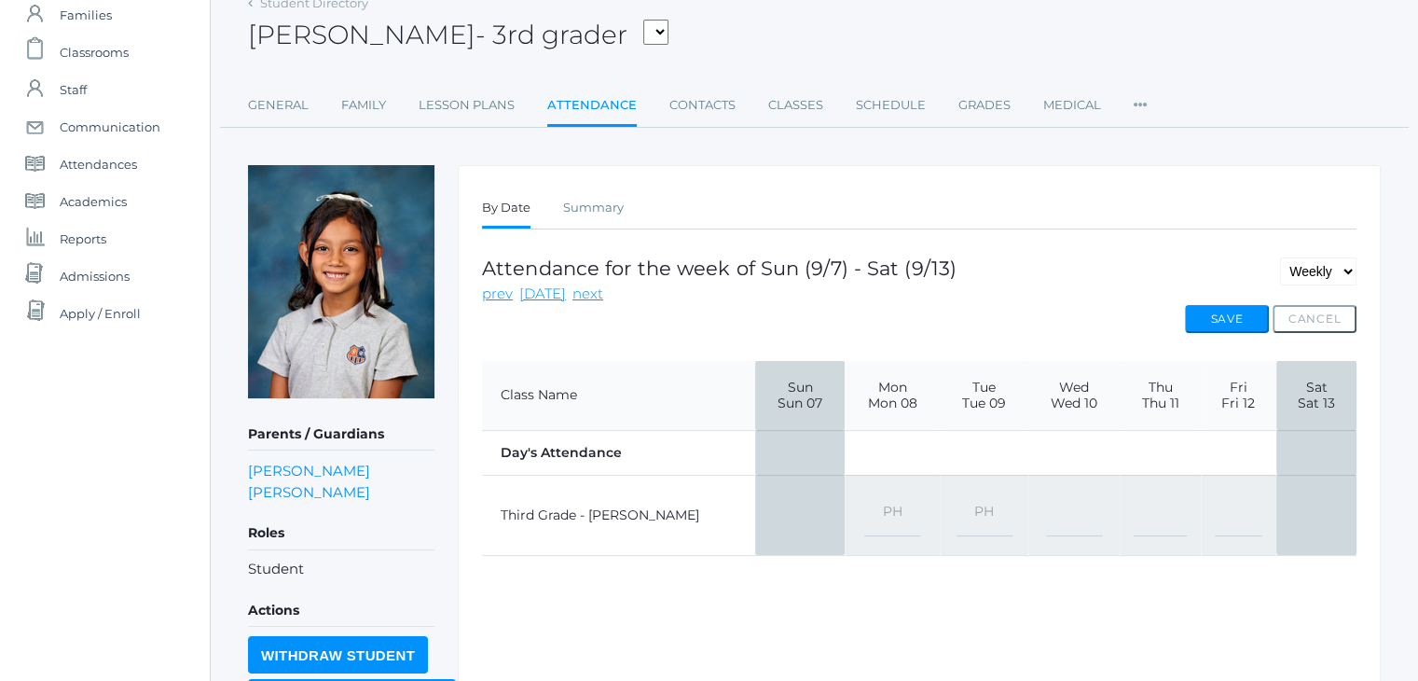
scroll to position [101, 0]
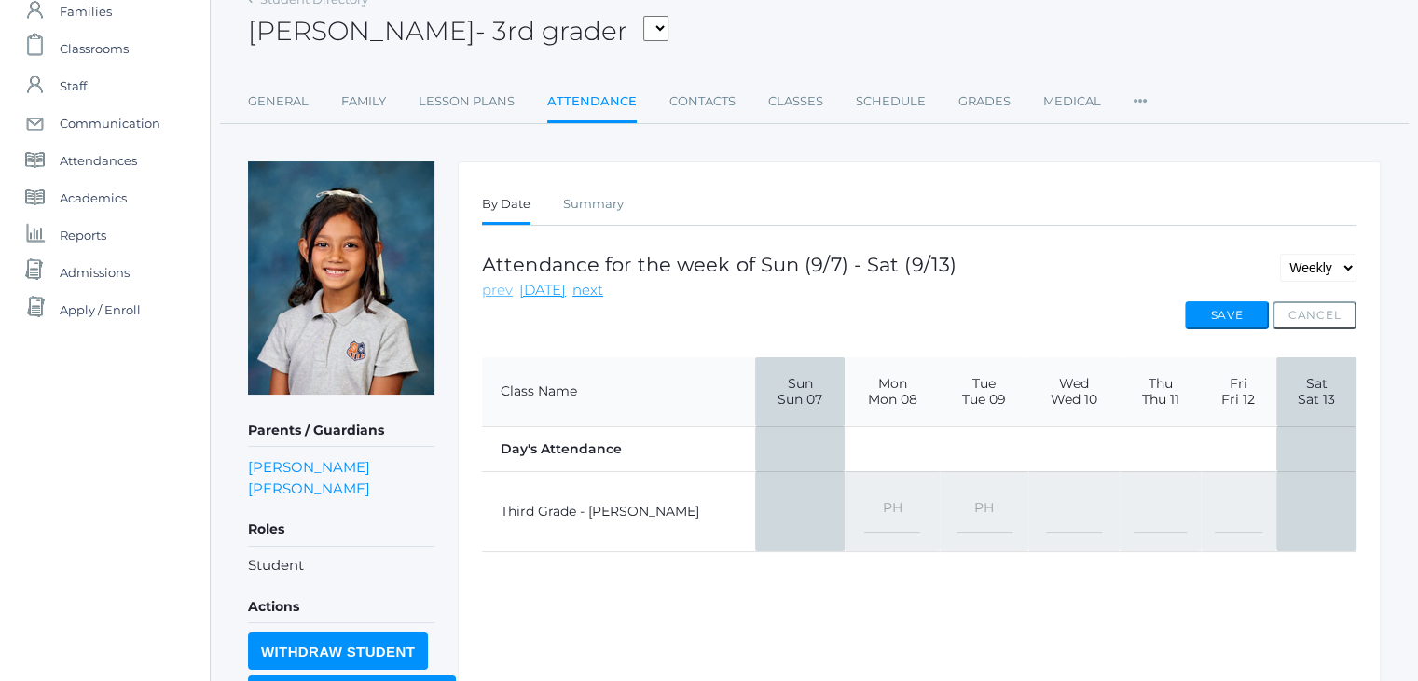
click at [493, 284] on link "prev" at bounding box center [497, 290] width 31 height 21
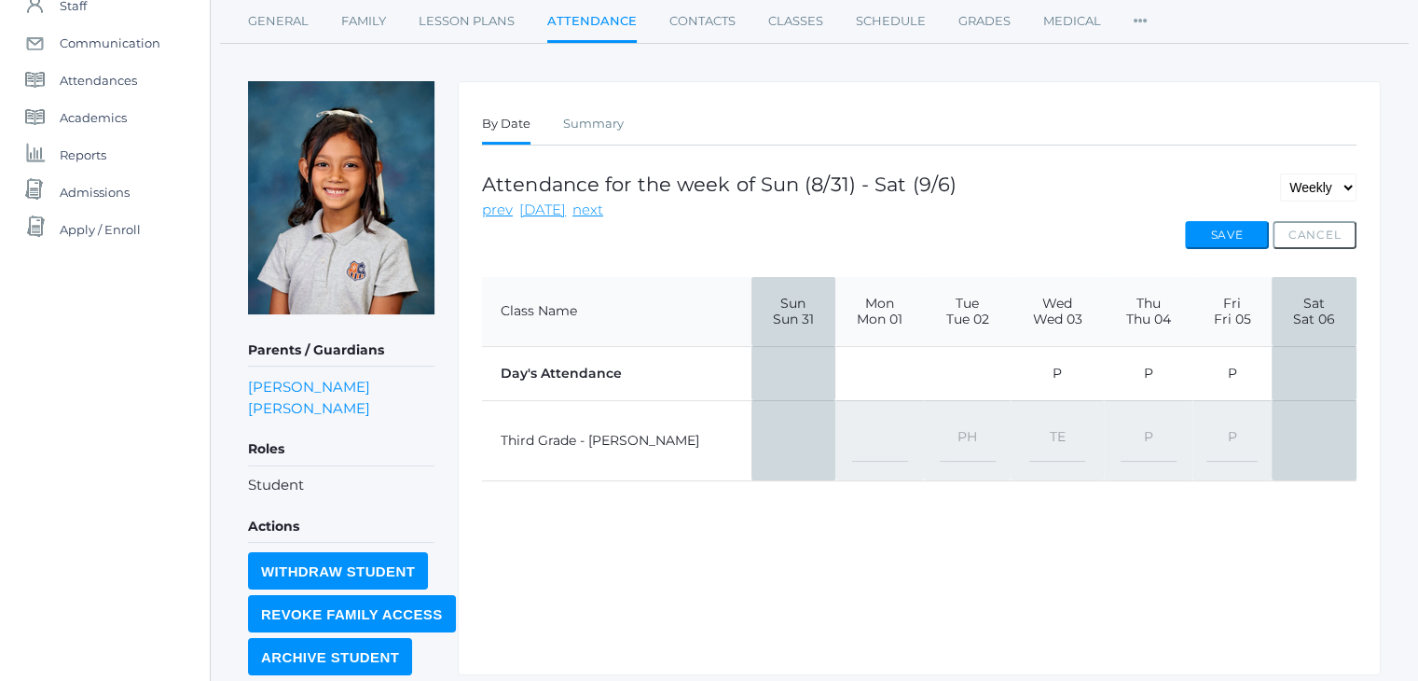
scroll to position [182, 0]
